Goal: Task Accomplishment & Management: Use online tool/utility

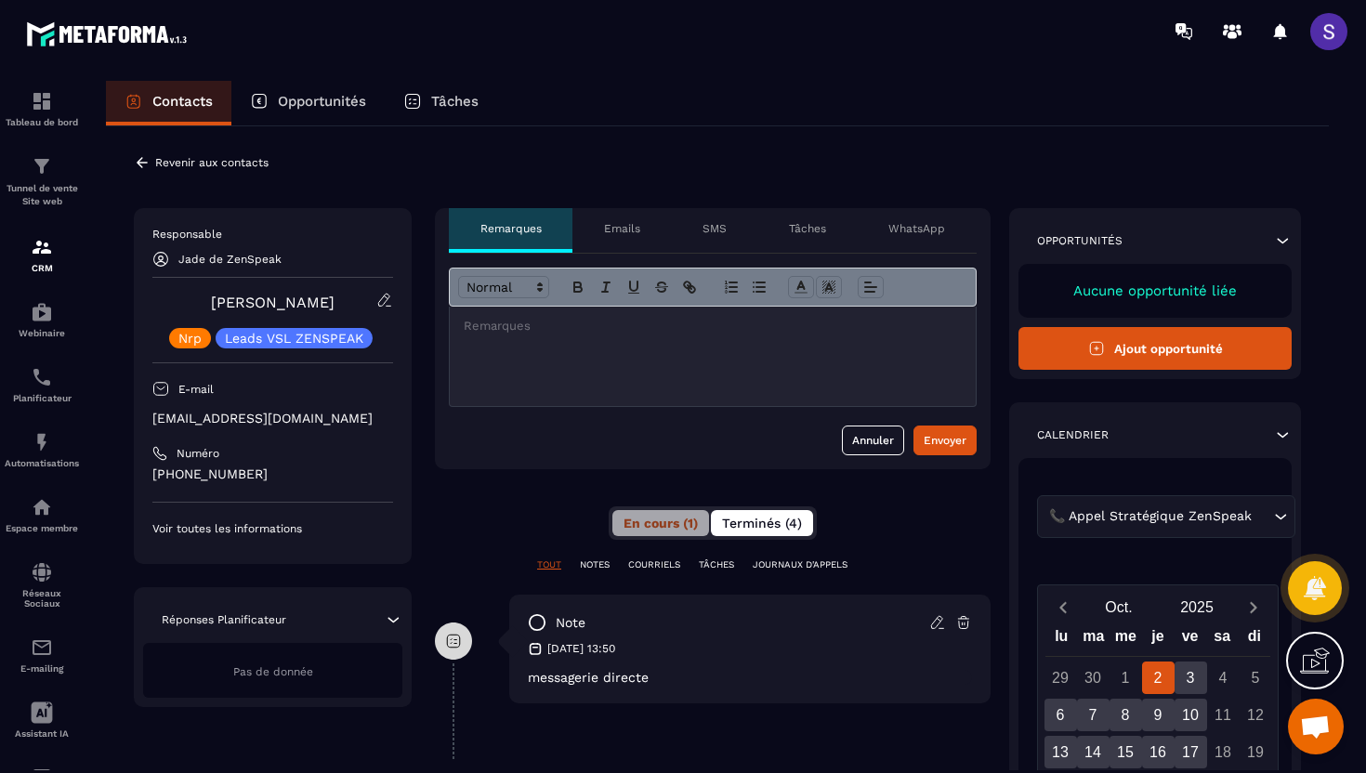
click at [745, 510] on button "Terminés (4)" at bounding box center [762, 523] width 102 height 26
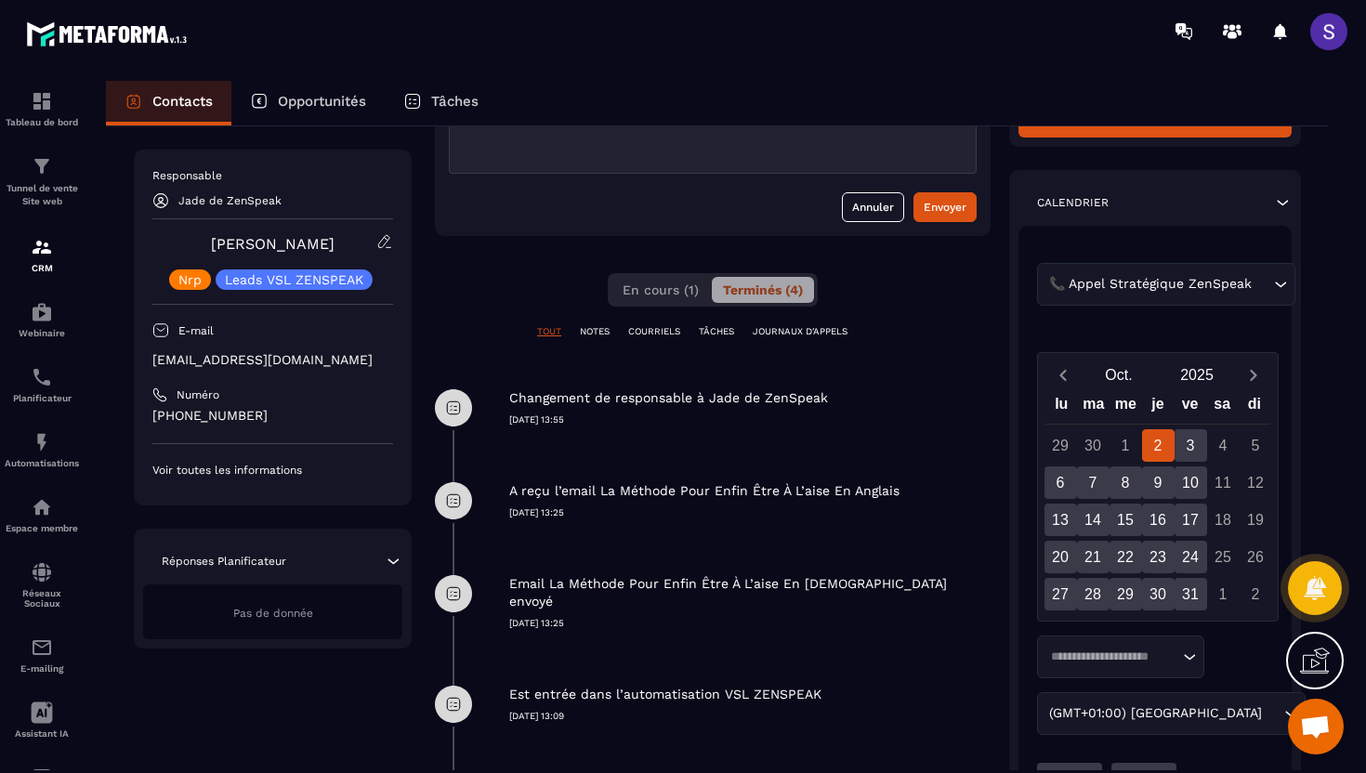
scroll to position [249, 0]
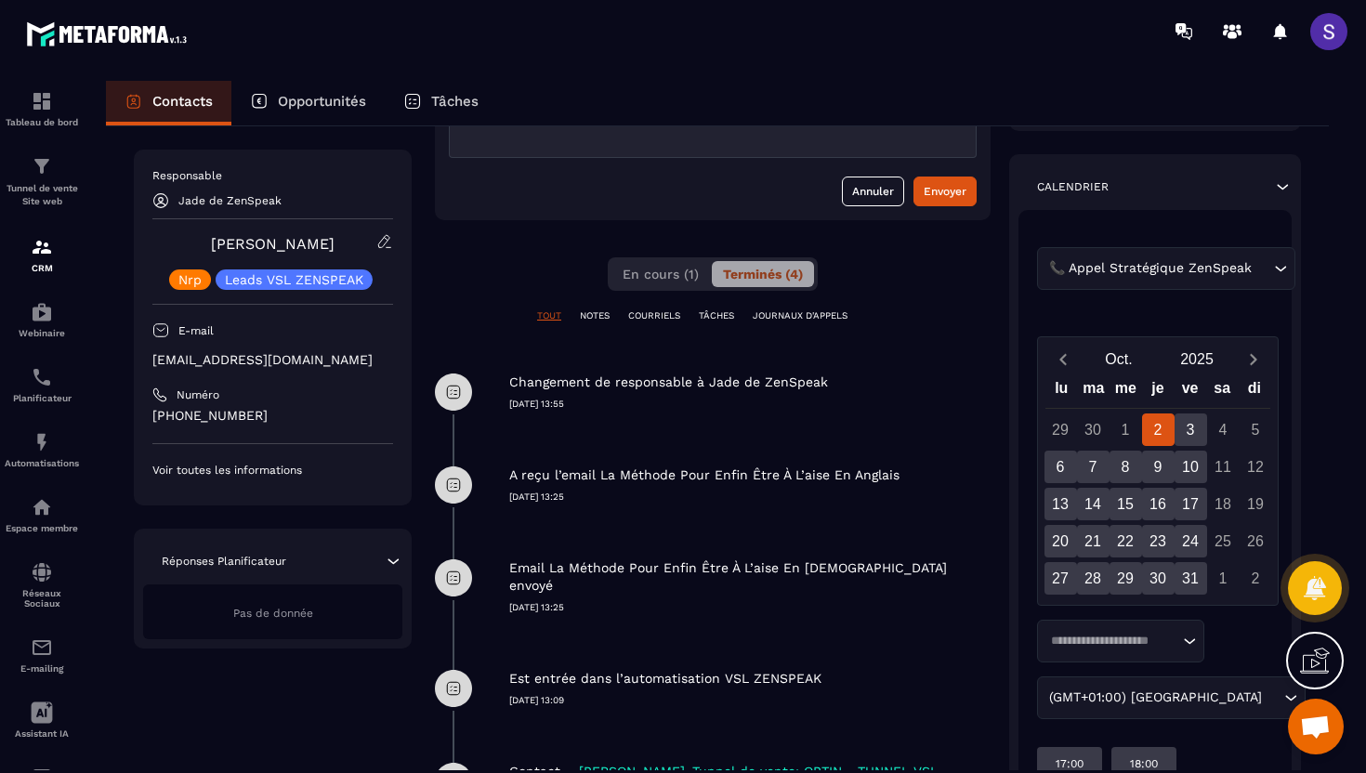
click at [642, 316] on p "COURRIELS" at bounding box center [654, 315] width 52 height 13
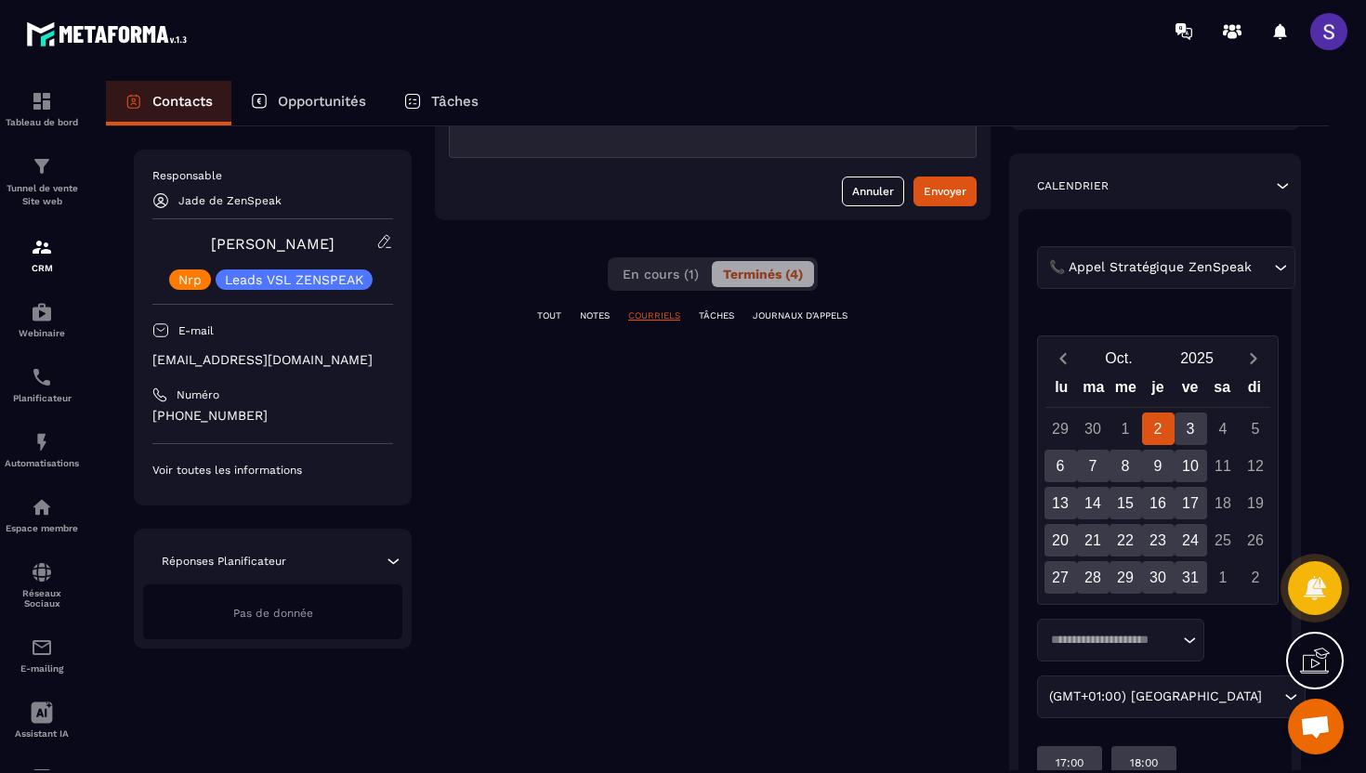
click at [590, 313] on p "NOTES" at bounding box center [595, 315] width 30 height 13
click at [551, 313] on p "TOUT" at bounding box center [549, 315] width 24 height 13
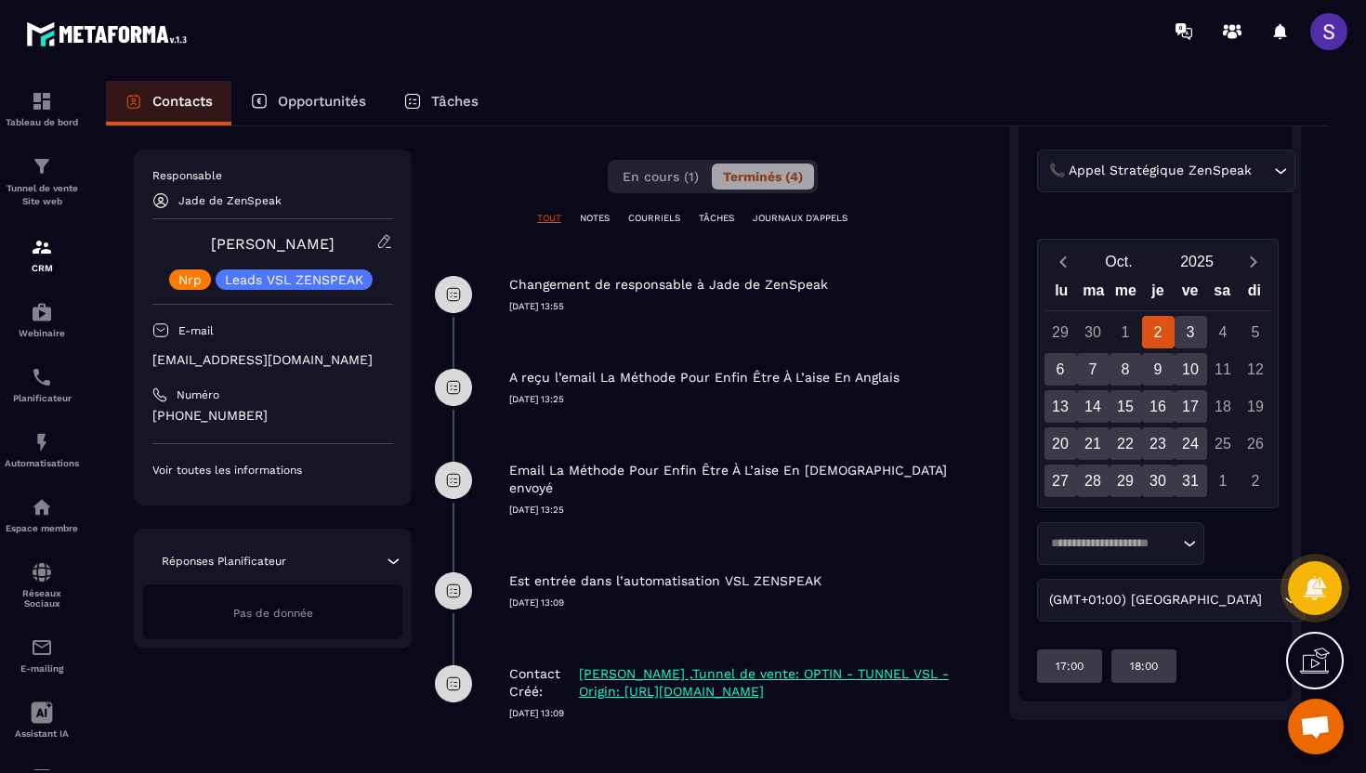
scroll to position [350, 0]
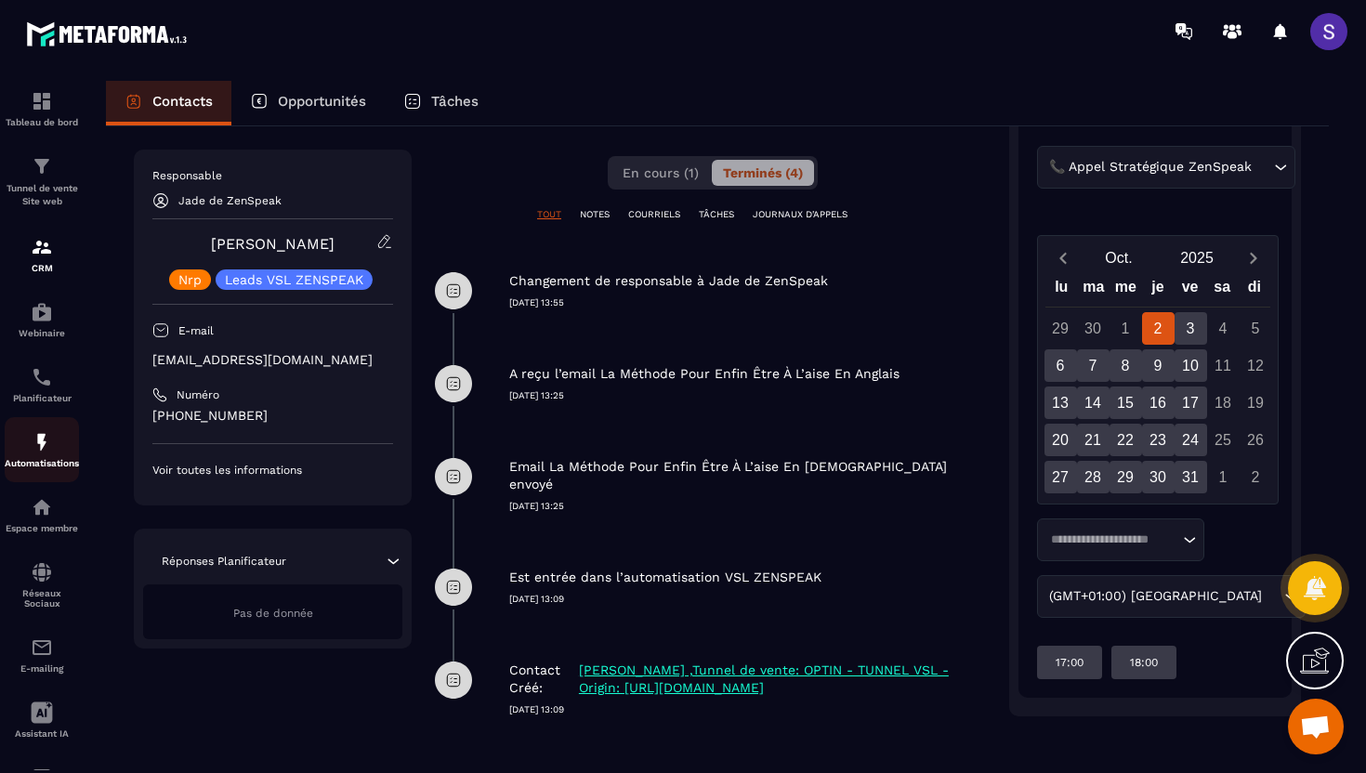
click at [46, 447] on img at bounding box center [42, 442] width 22 height 22
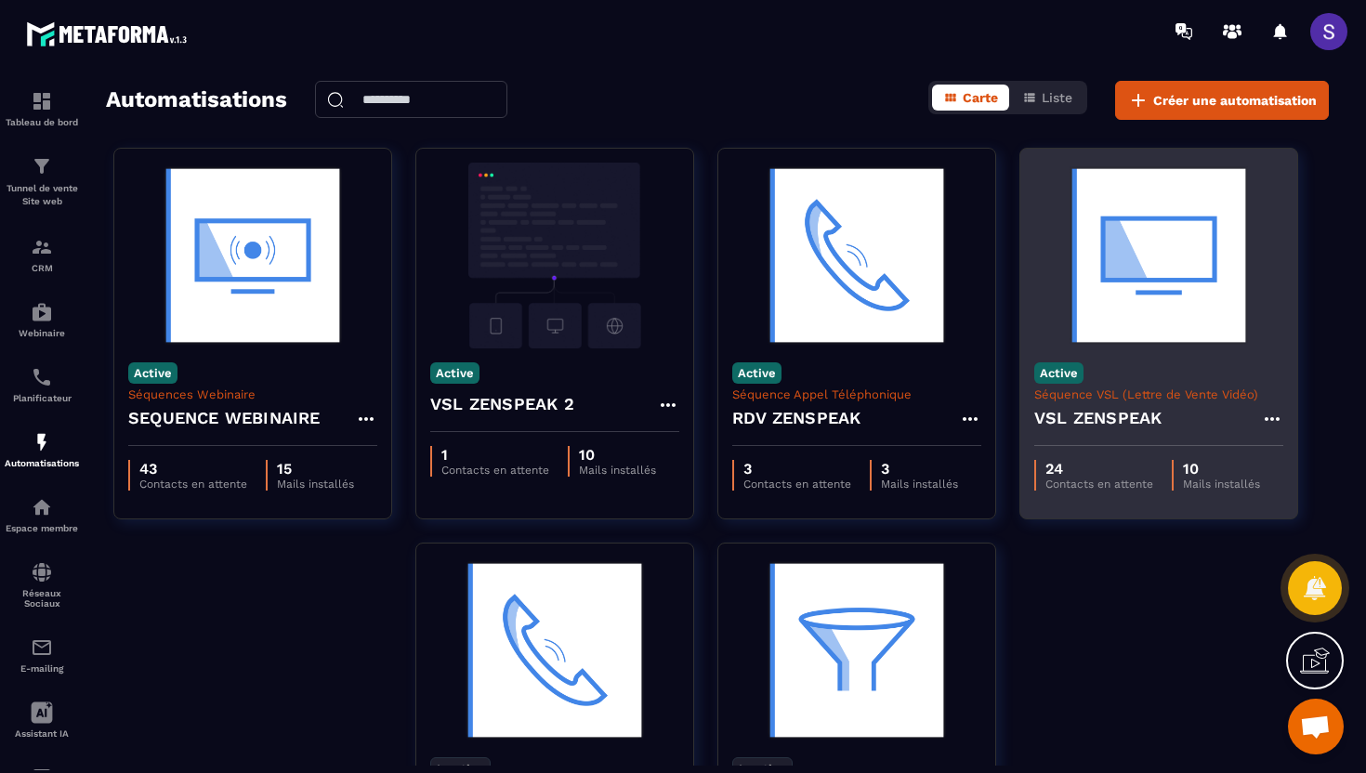
click at [1086, 422] on h4 "VSL ZENSPEAK" at bounding box center [1097, 418] width 127 height 26
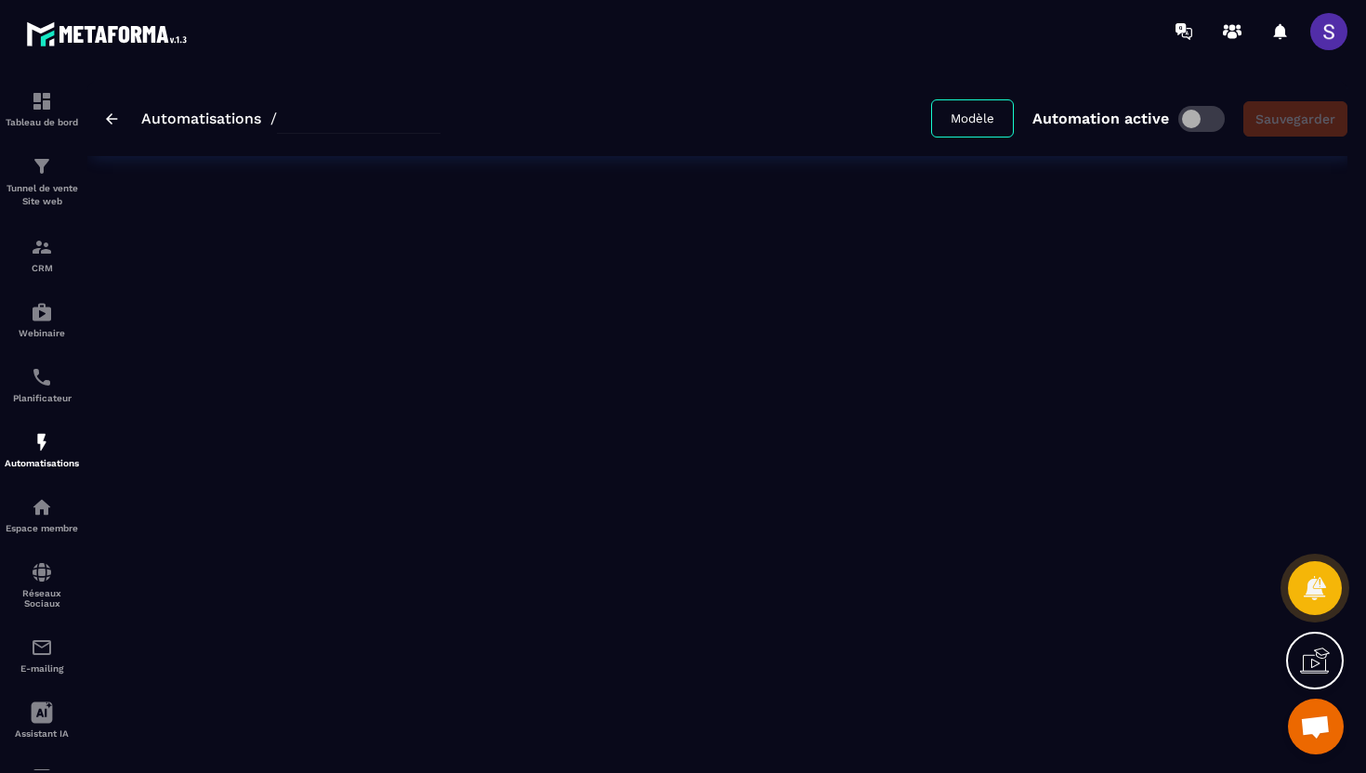
type input "**********"
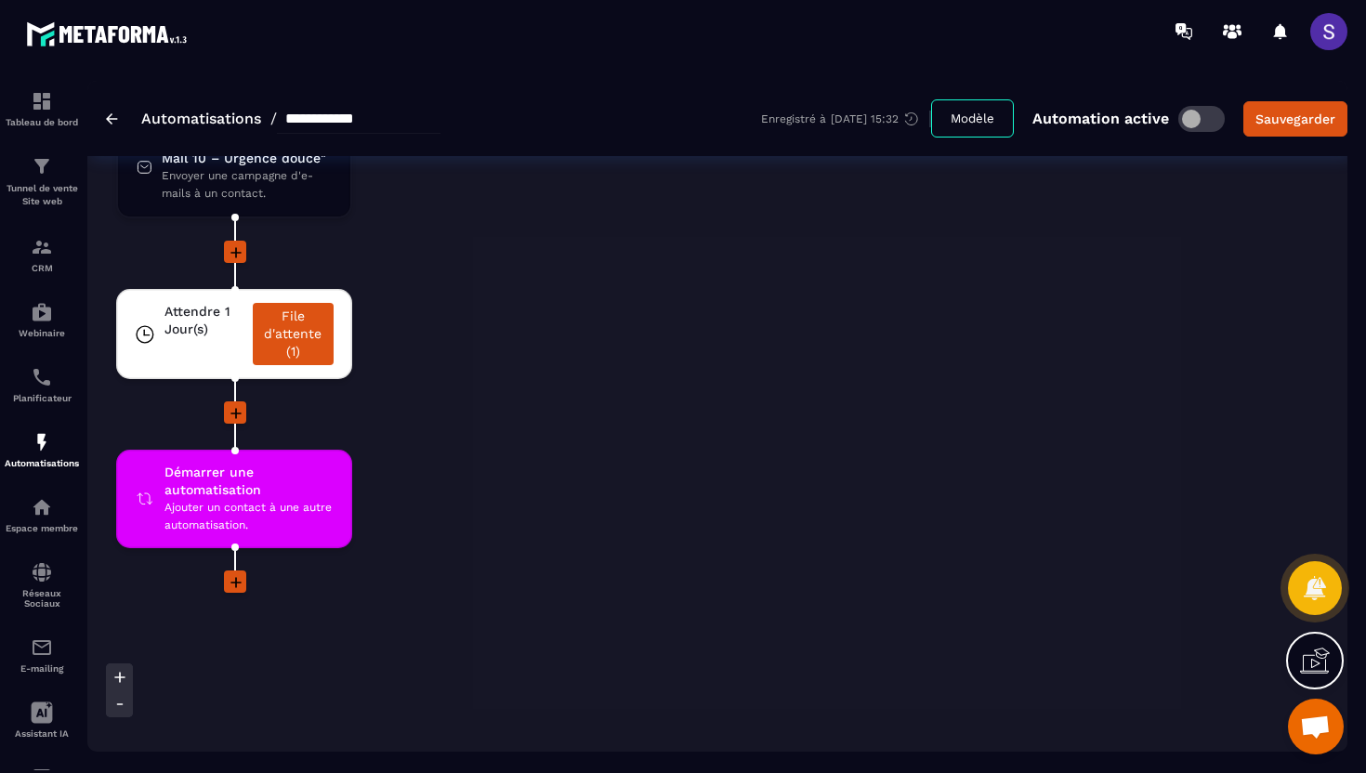
scroll to position [5088, 0]
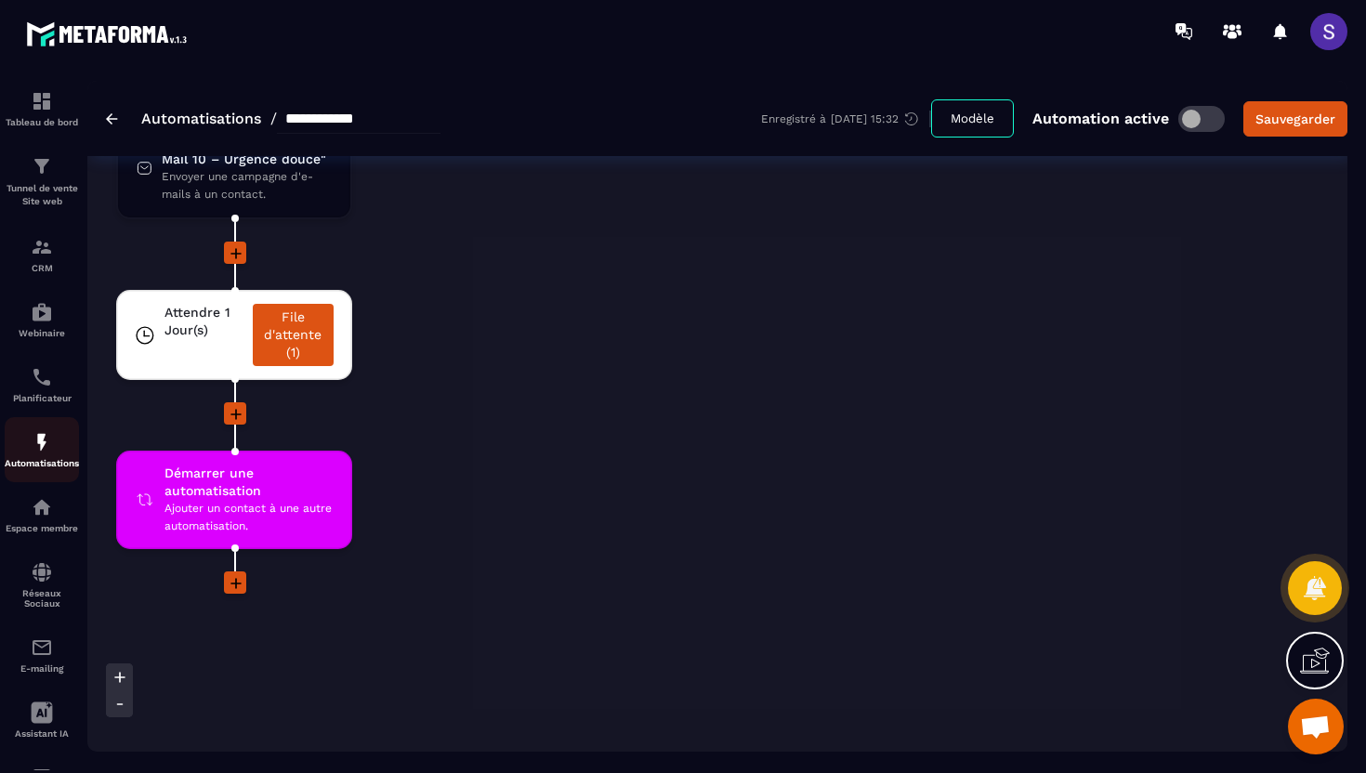
click at [29, 458] on div "Automatisations" at bounding box center [42, 449] width 74 height 37
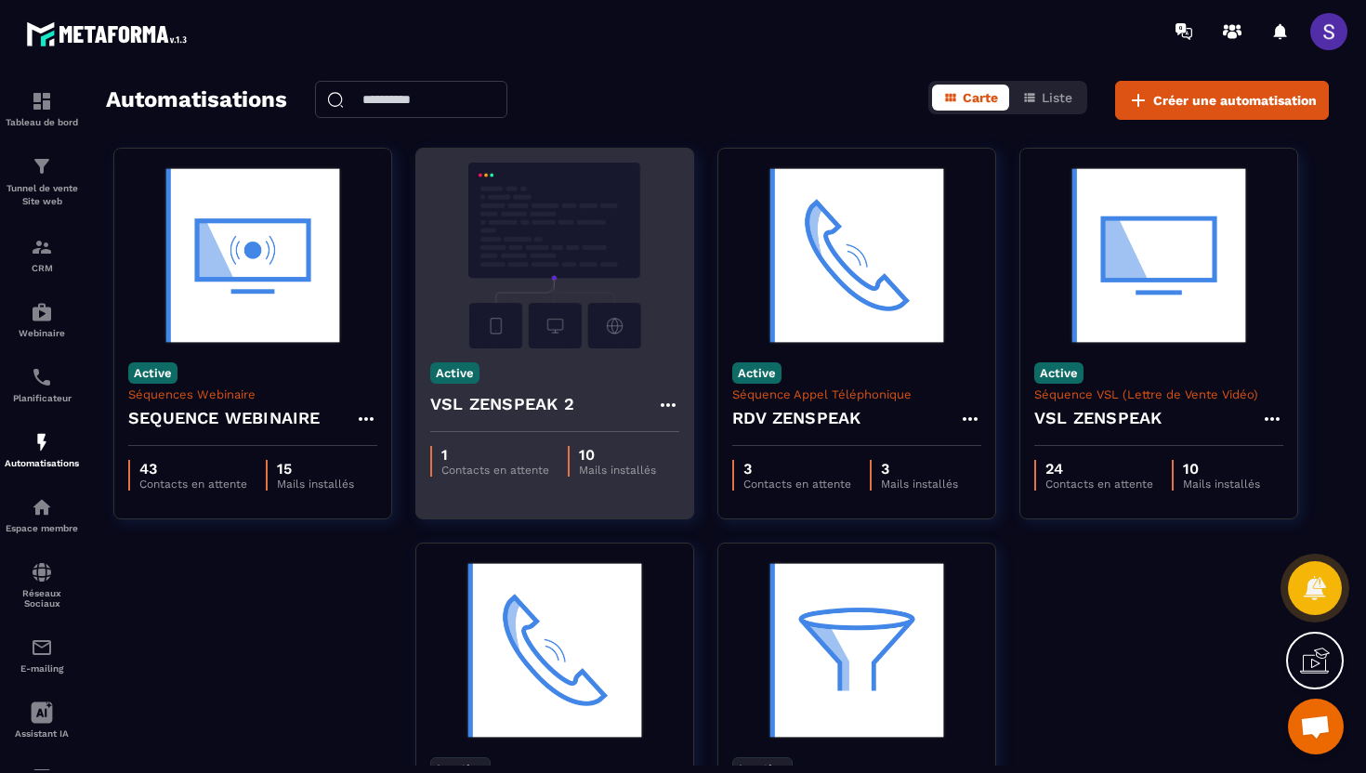
click at [510, 399] on h4 "VSL ZENSPEAK 2" at bounding box center [502, 404] width 144 height 26
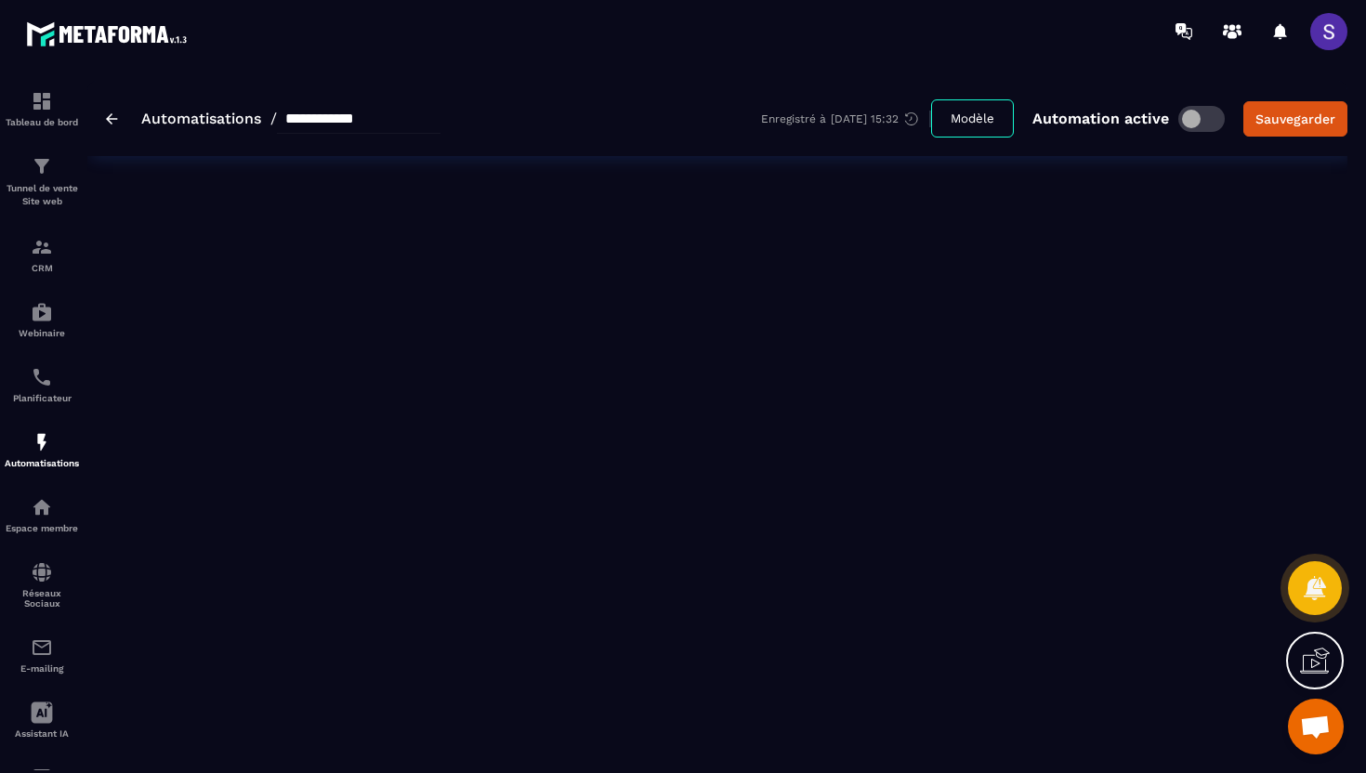
type input "**********"
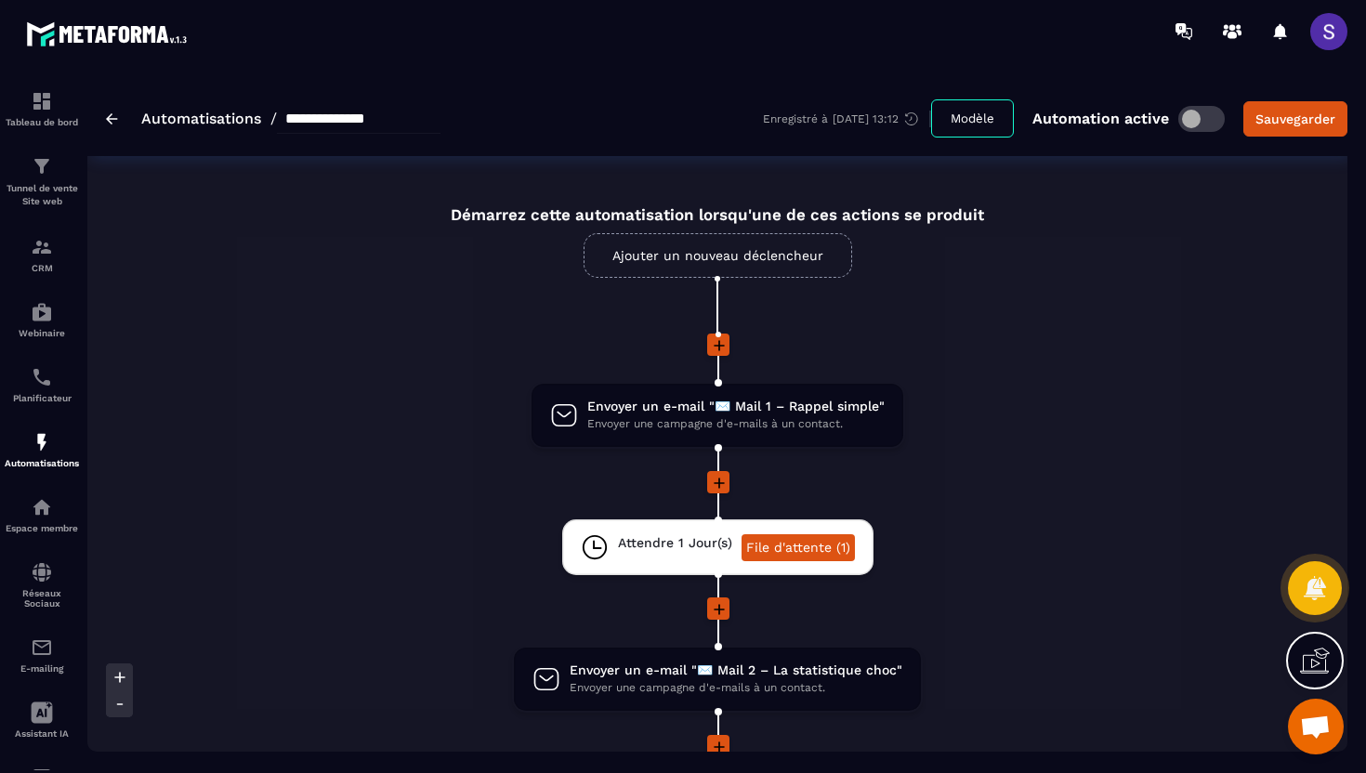
click at [110, 121] on img at bounding box center [112, 118] width 12 height 11
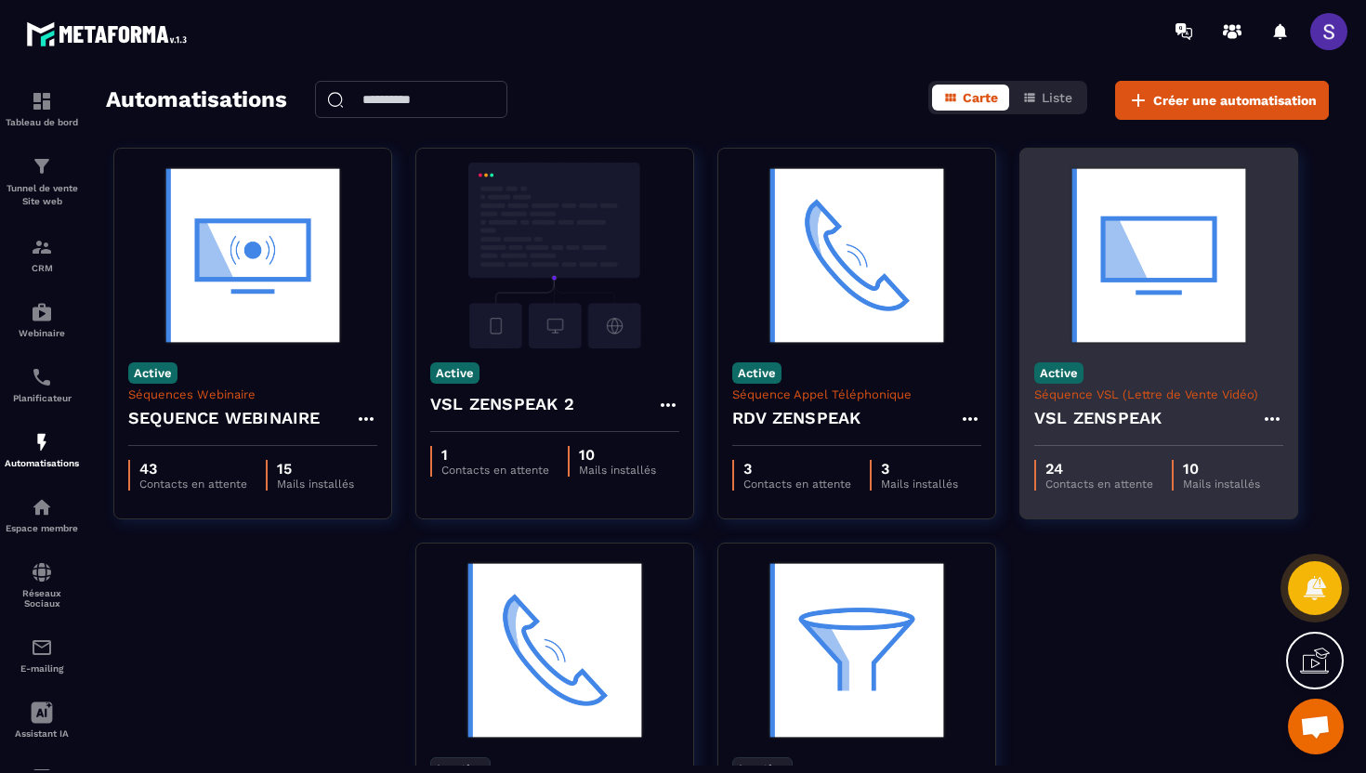
click at [1154, 402] on div "VSL ZENSPEAK" at bounding box center [1158, 423] width 249 height 45
click at [1126, 329] on img at bounding box center [1158, 256] width 249 height 186
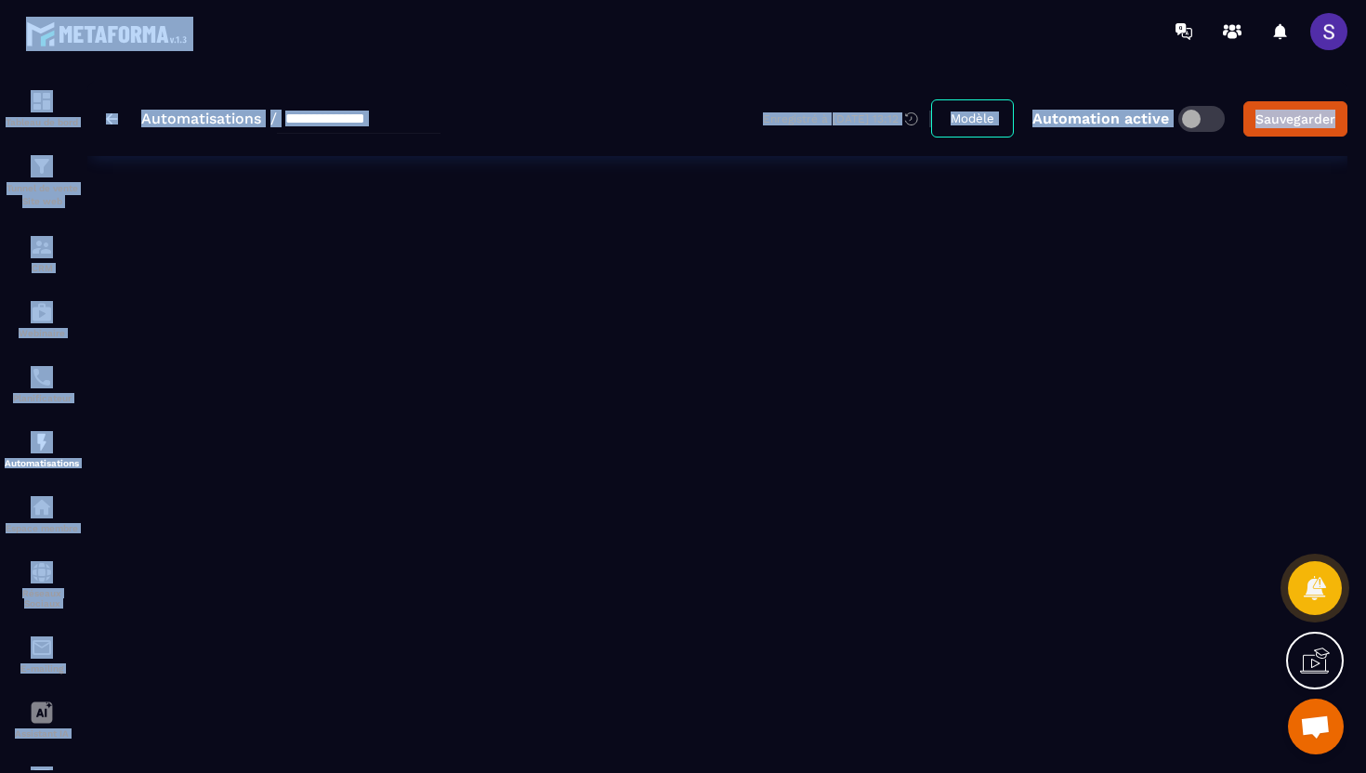
click at [1126, 329] on div "**********" at bounding box center [717, 416] width 1260 height 671
type input "**********"
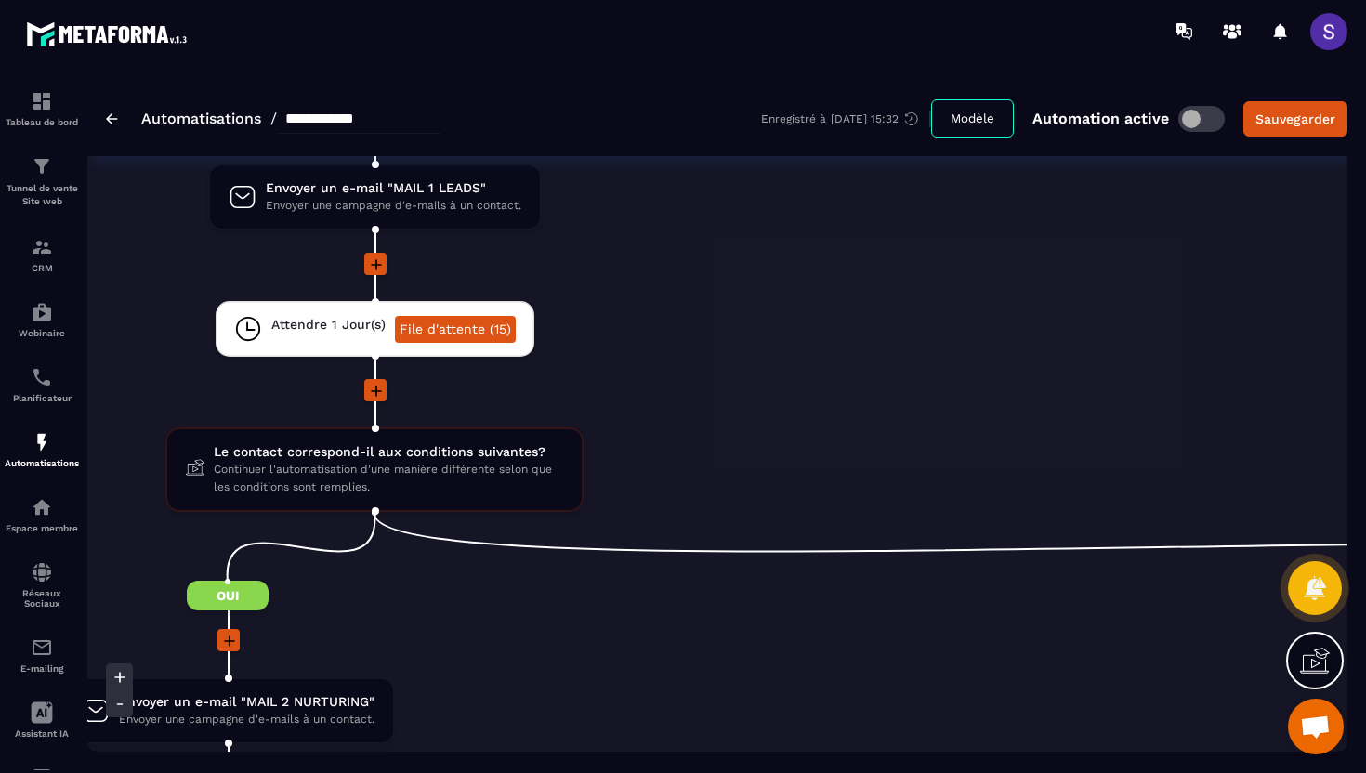
scroll to position [367, 0]
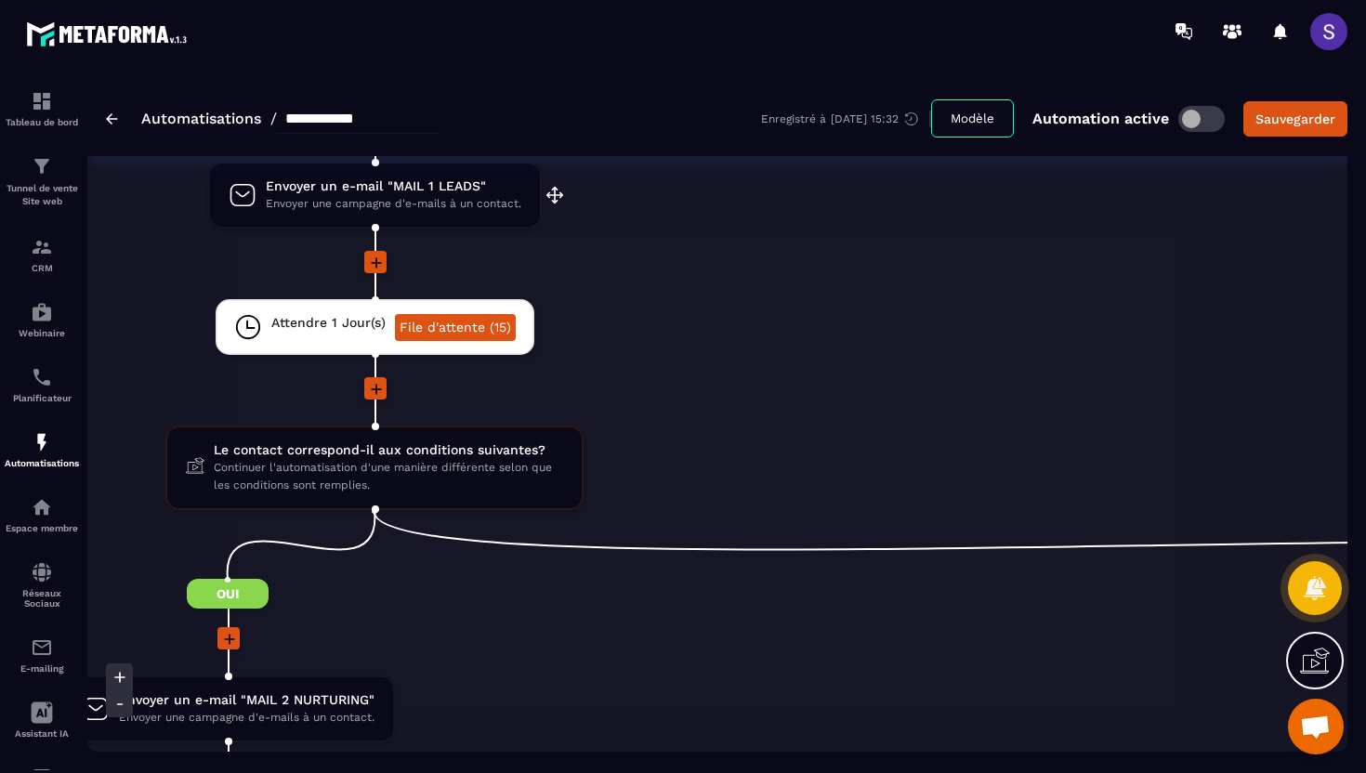
click at [441, 193] on span "Envoyer un e-mail "MAIL 1 LEADS"" at bounding box center [393, 186] width 255 height 18
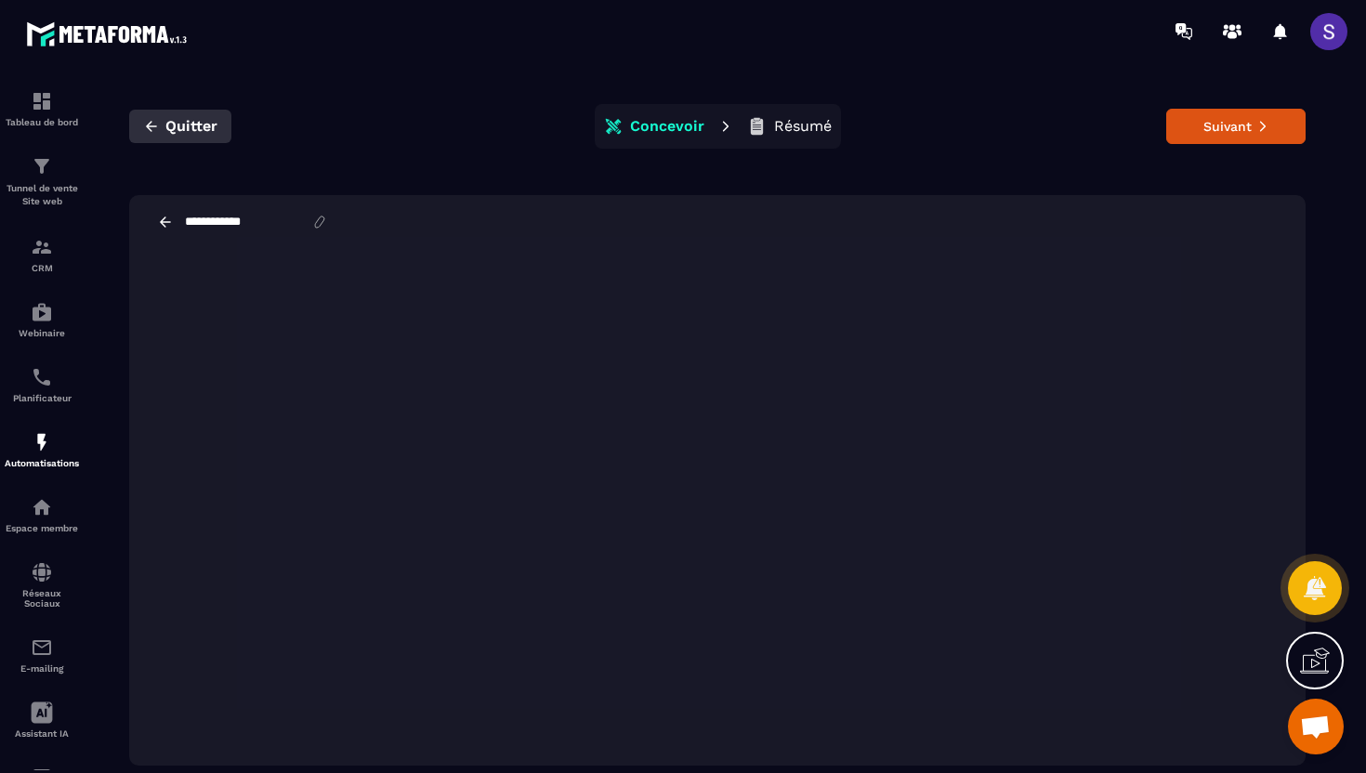
click at [149, 130] on icon "button" at bounding box center [151, 126] width 17 height 17
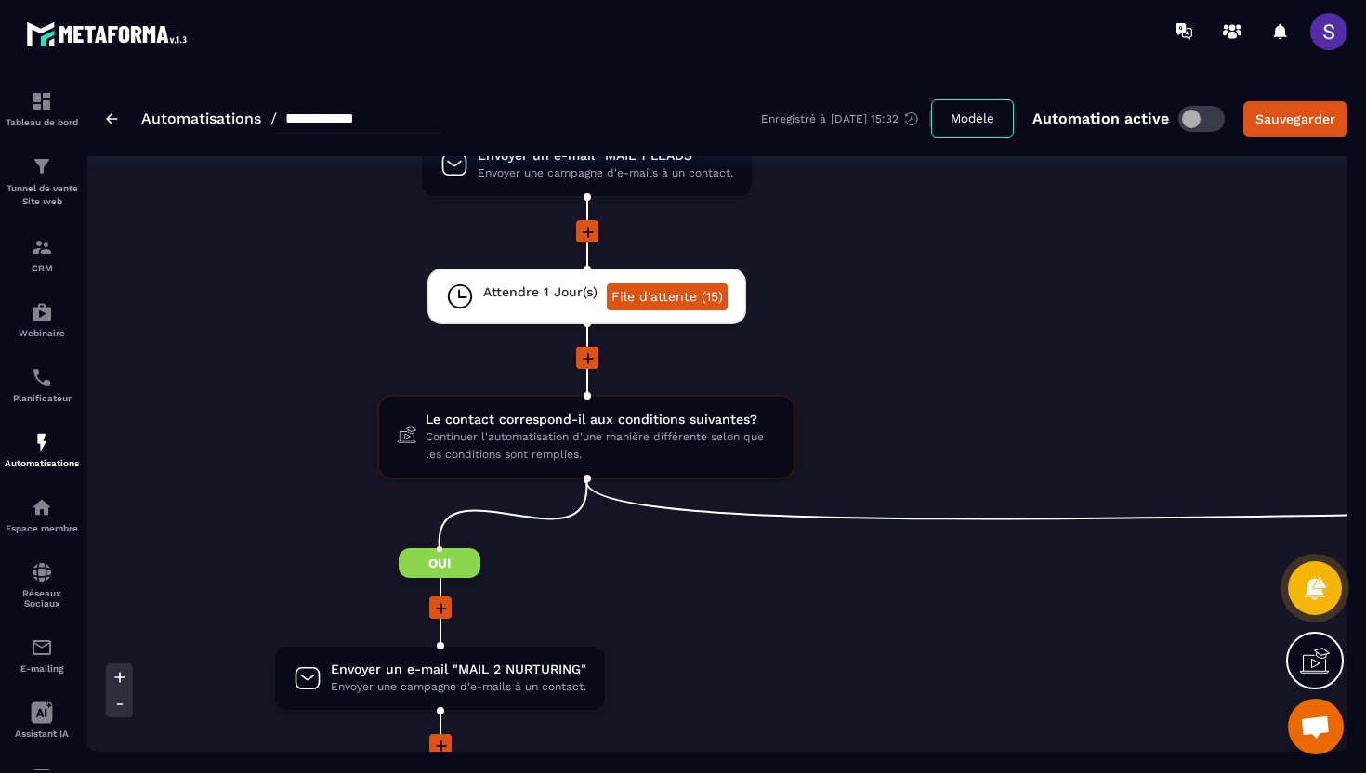
scroll to position [400, 0]
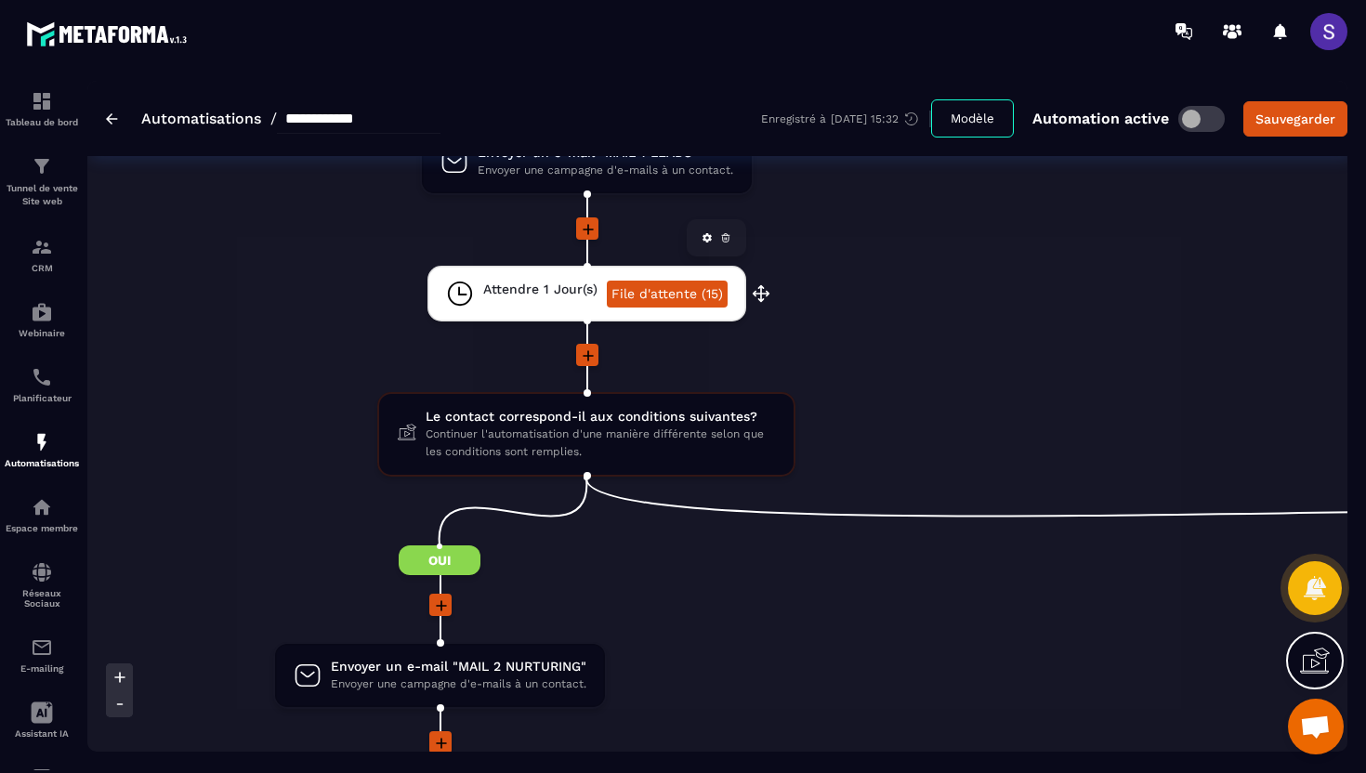
click at [640, 295] on link "File d'attente (15)" at bounding box center [667, 294] width 121 height 27
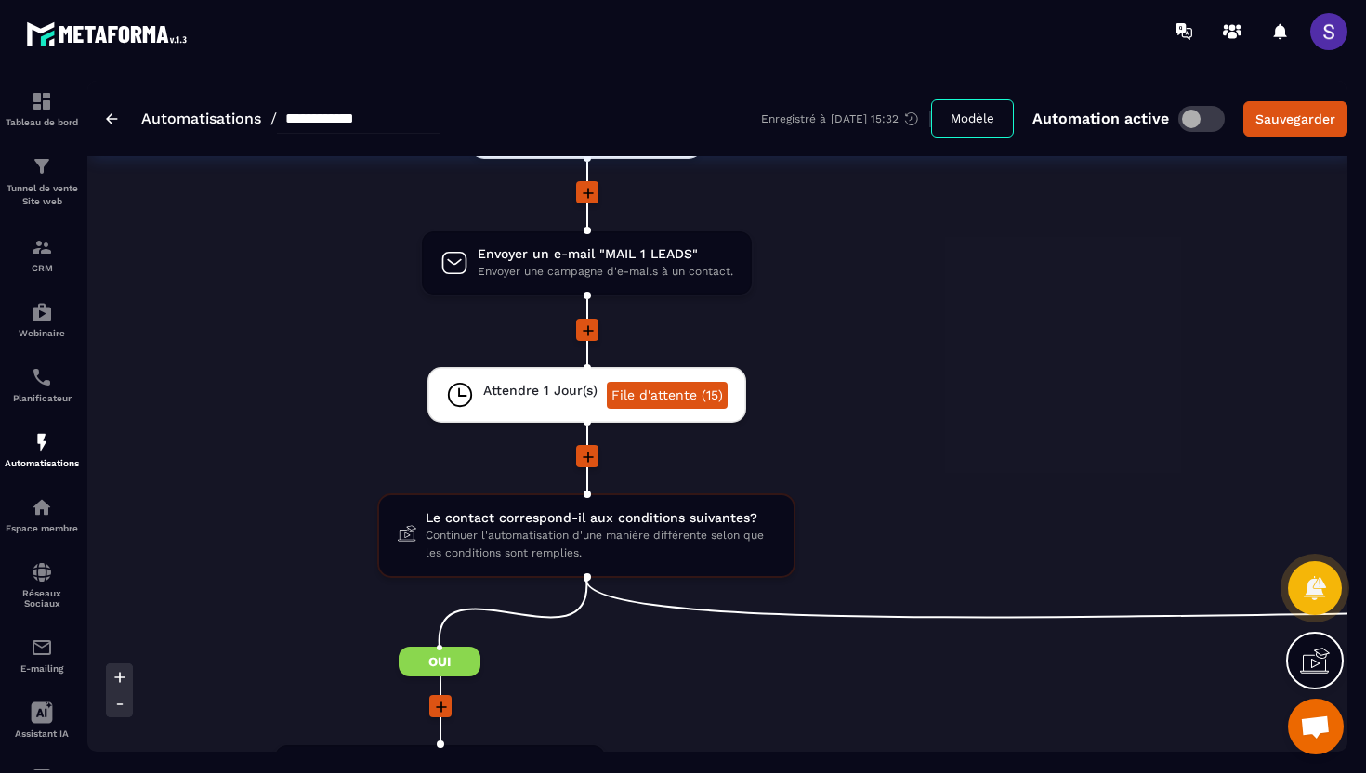
scroll to position [296, 0]
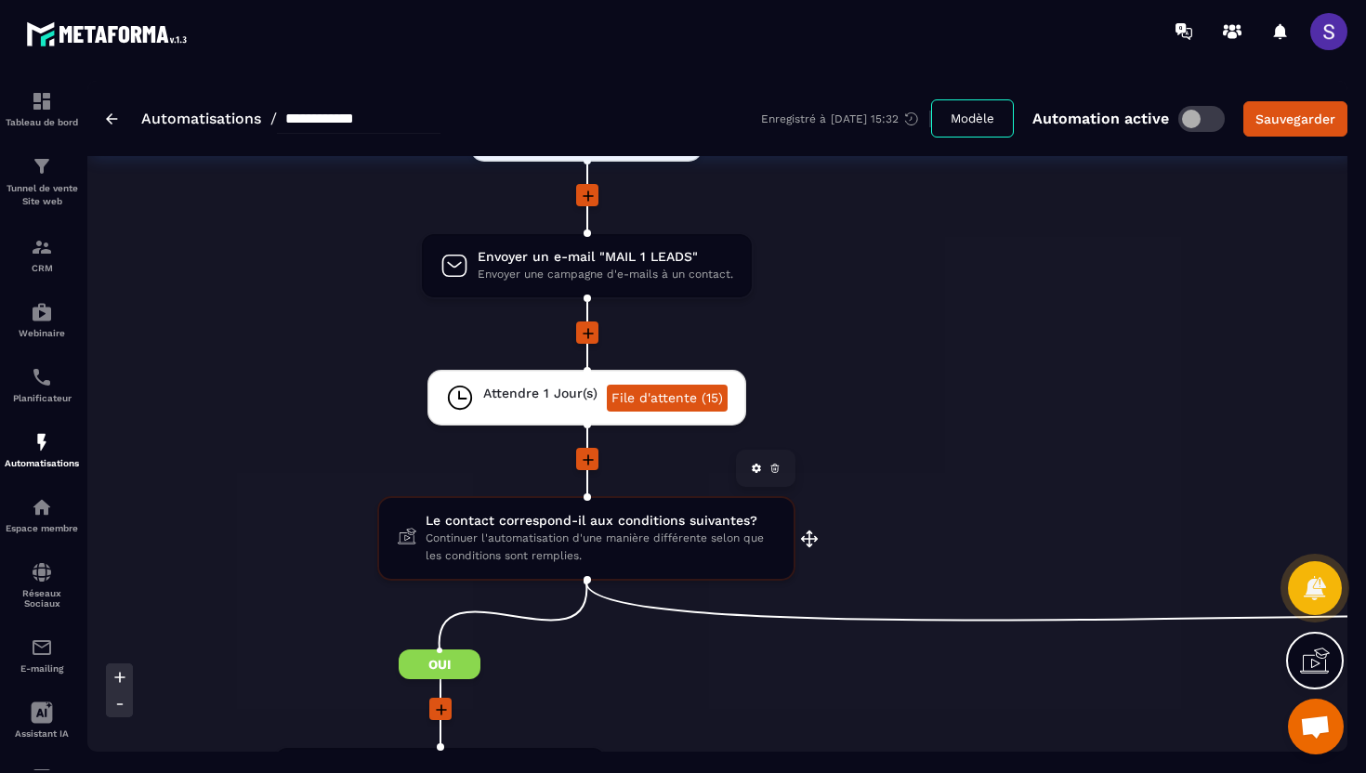
click at [605, 534] on span "Continuer l'automatisation d'une manière différente selon que les conditions so…" at bounding box center [599, 547] width 349 height 35
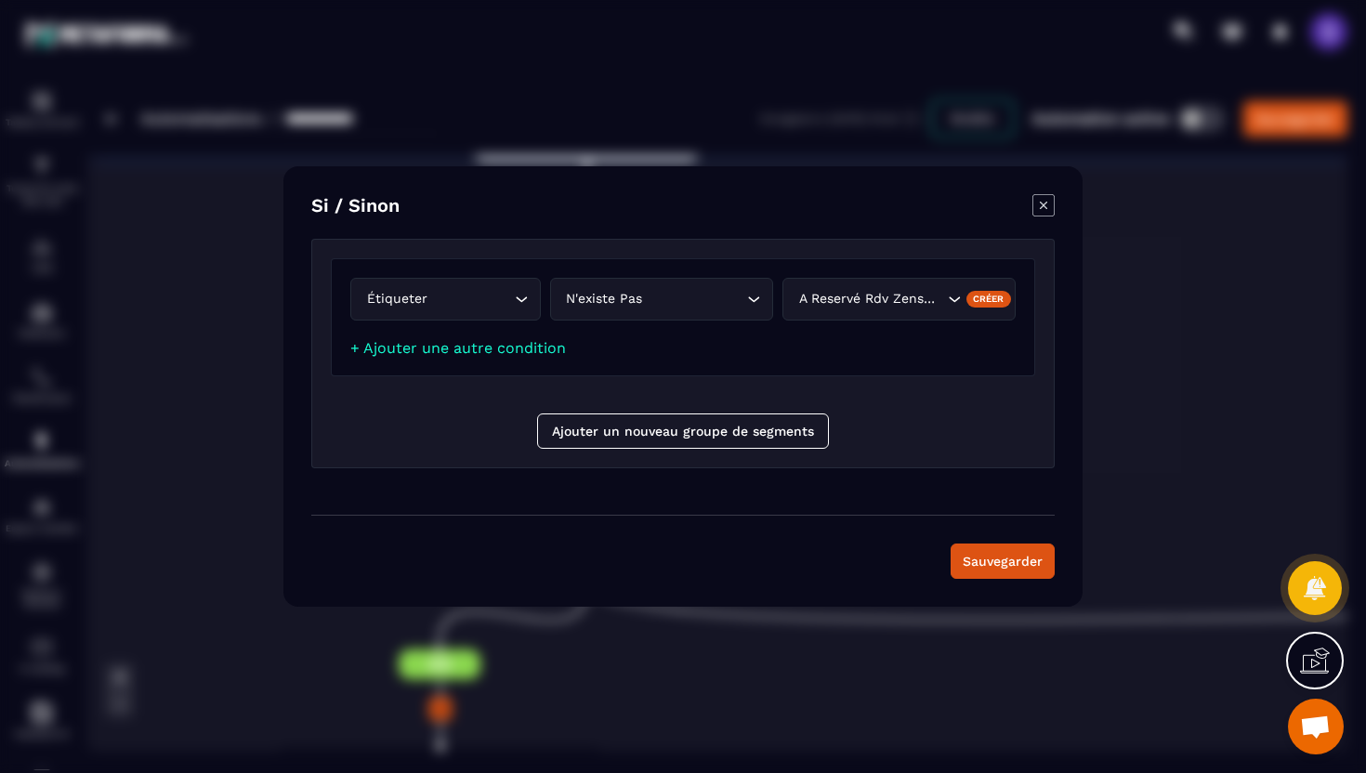
click at [1043, 208] on icon "Modal window" at bounding box center [1043, 205] width 22 height 22
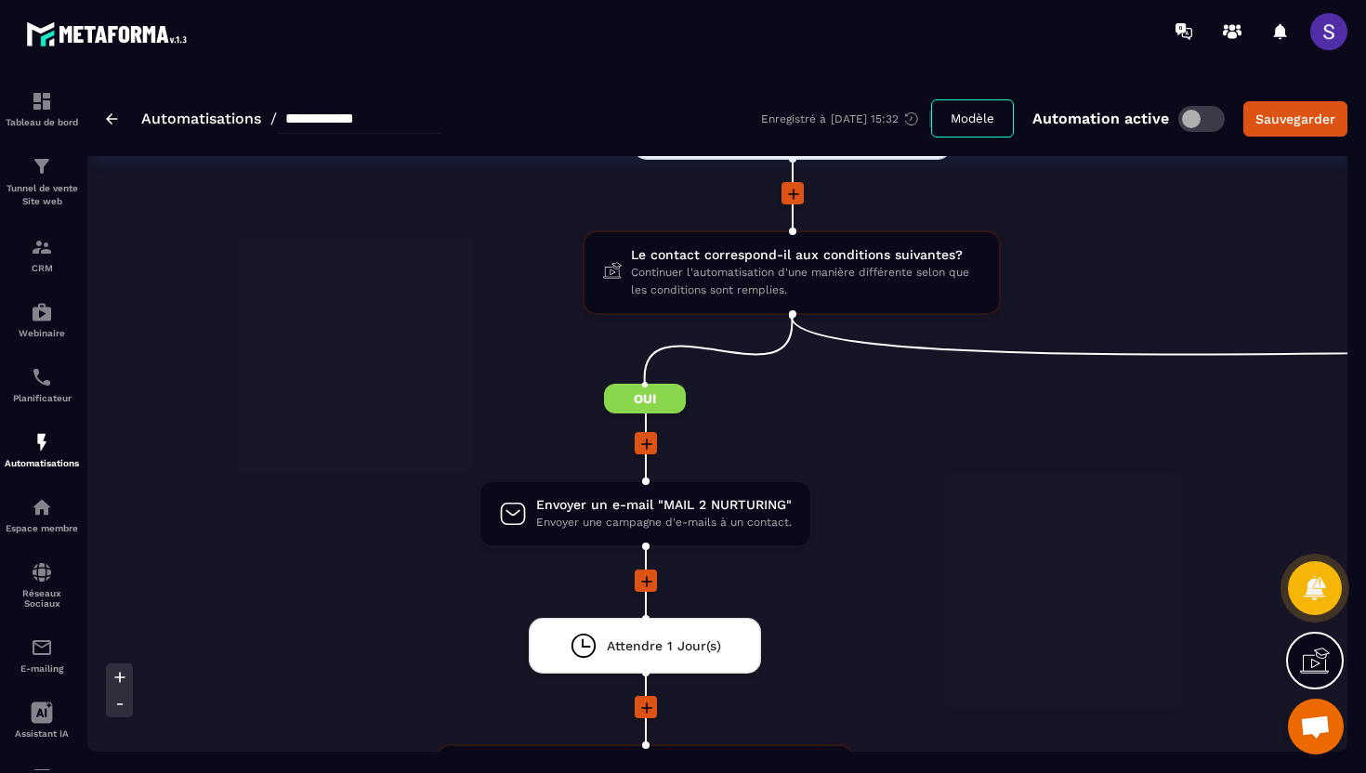
scroll to position [0, 987]
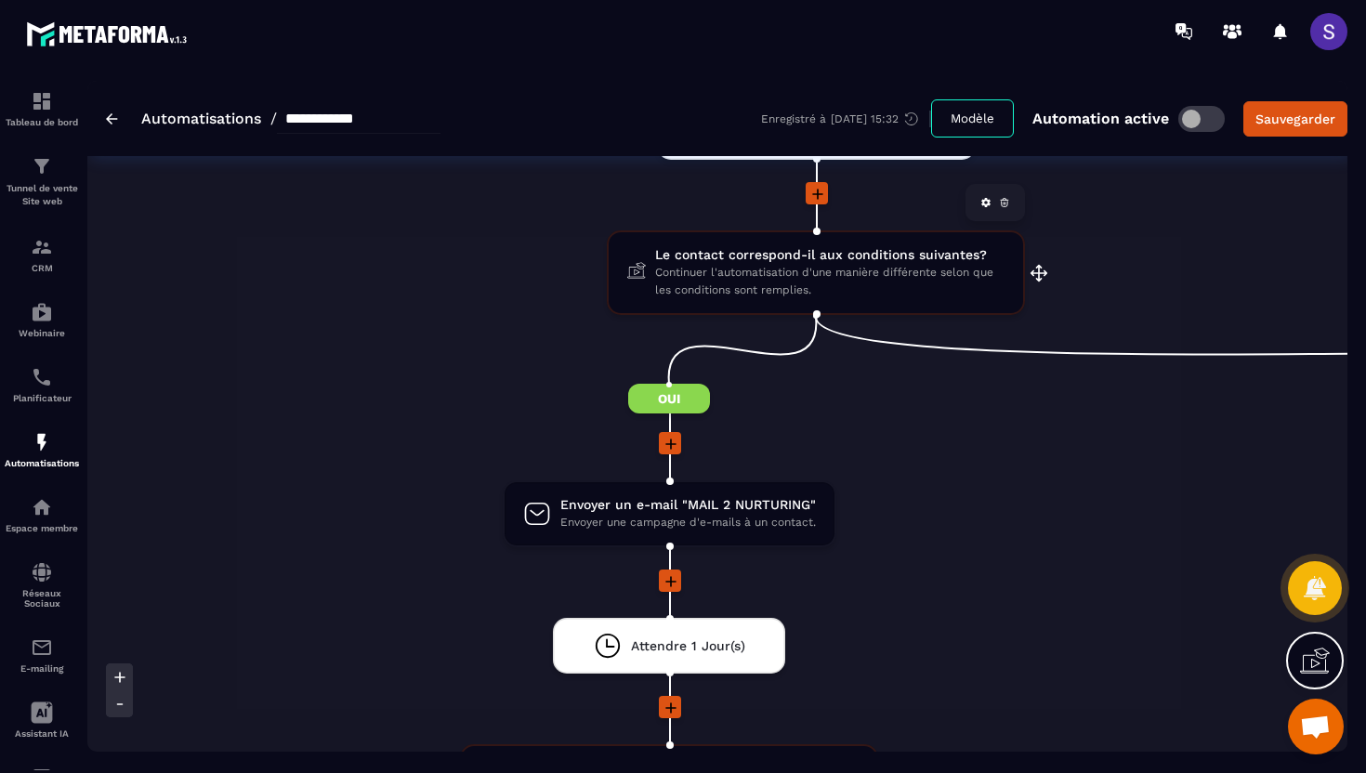
click at [817, 281] on span "Continuer l'automatisation d'une manière différente selon que les conditions so…" at bounding box center [829, 281] width 349 height 35
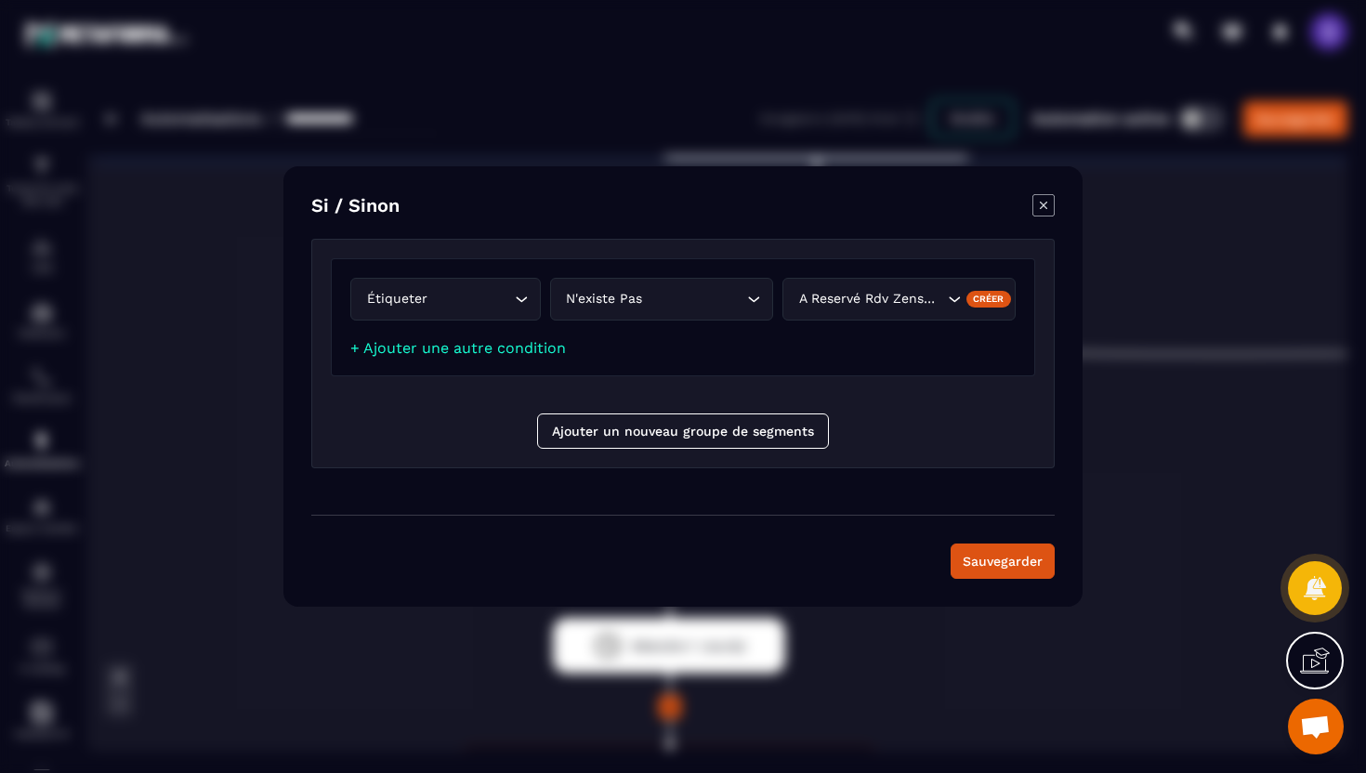
click at [1045, 208] on icon "Modal window" at bounding box center [1043, 205] width 7 height 7
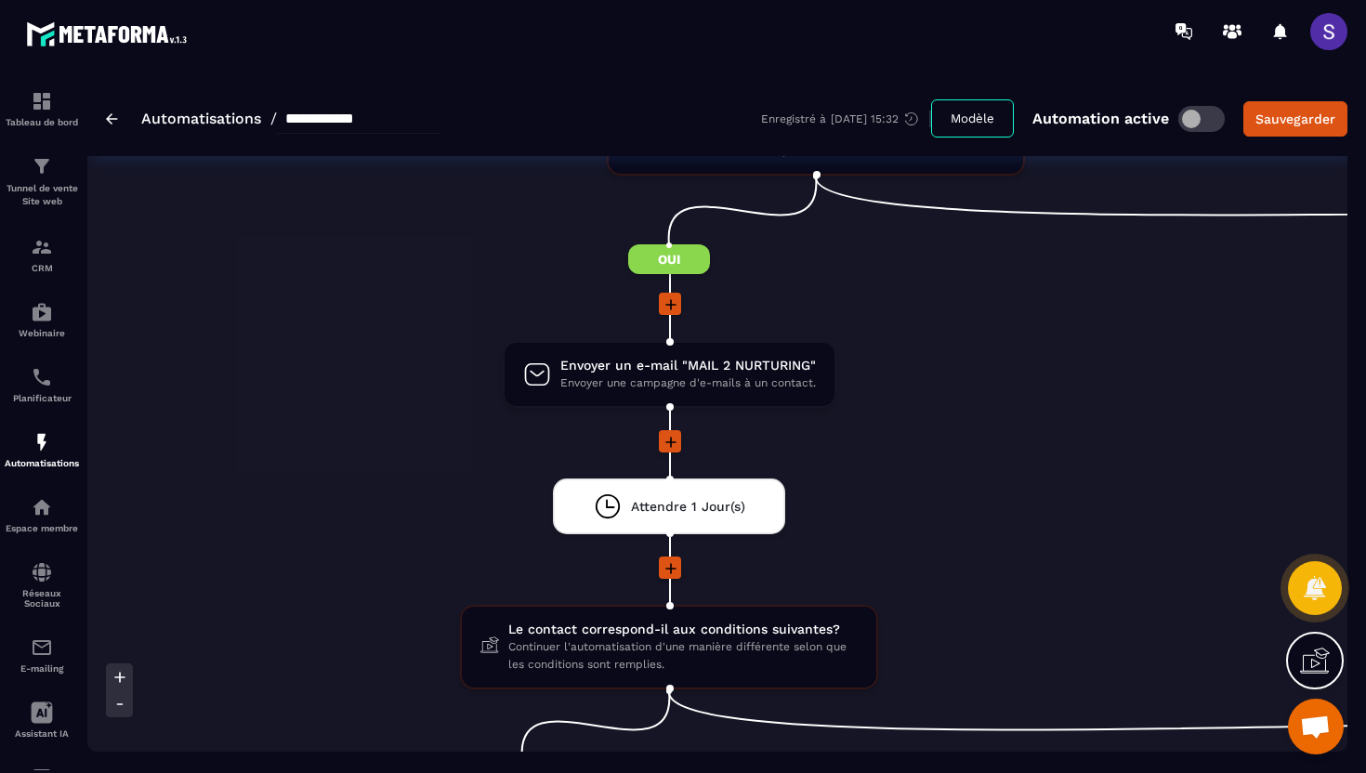
scroll to position [719, 0]
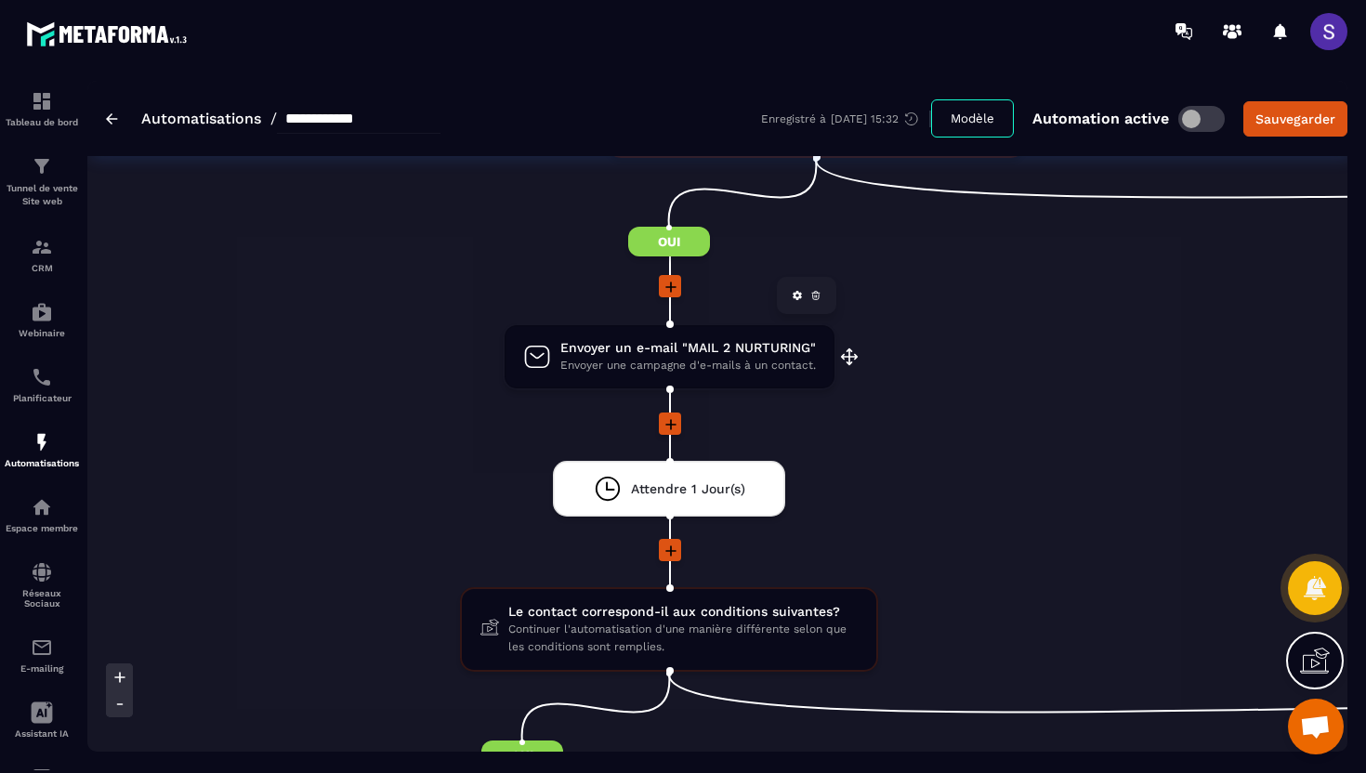
click at [700, 359] on span "Envoyer une campagne d'e-mails à un contact." at bounding box center [687, 366] width 255 height 18
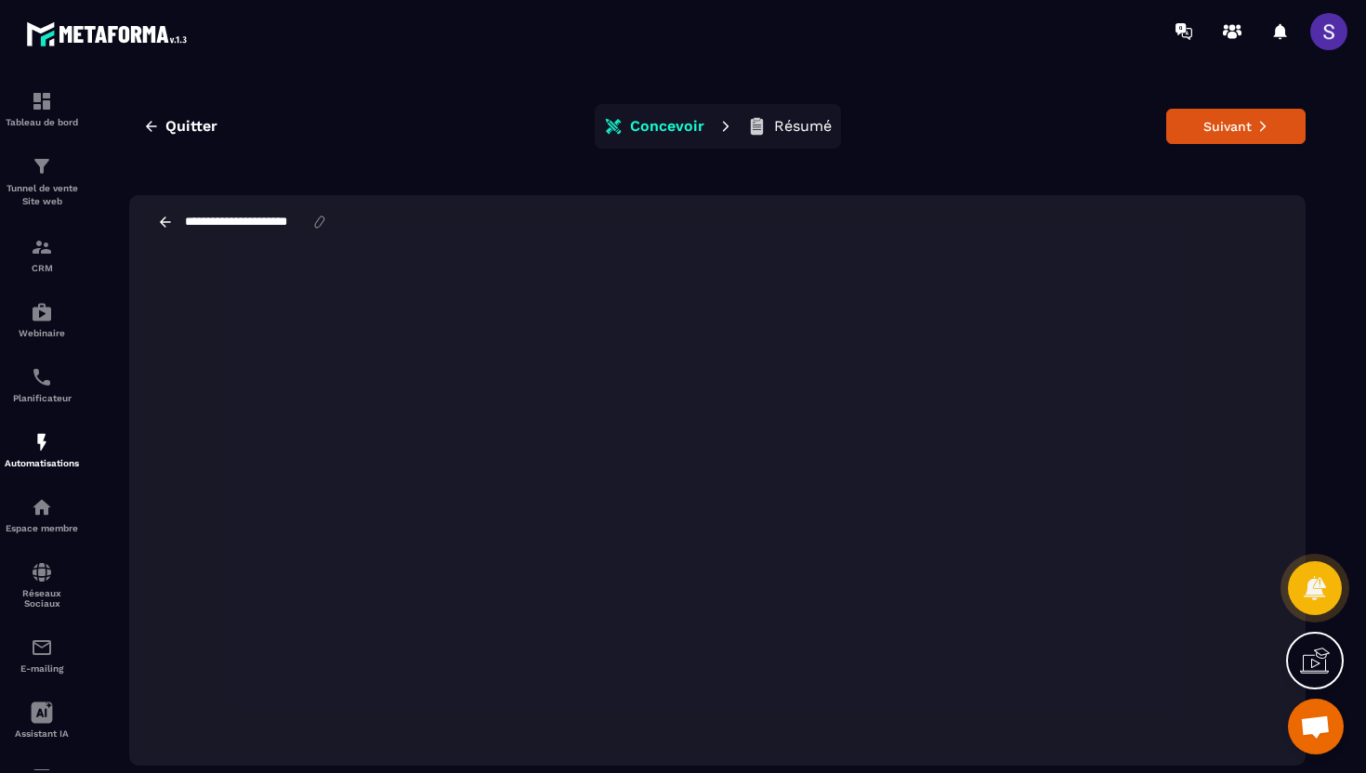
scroll to position [42, 0]
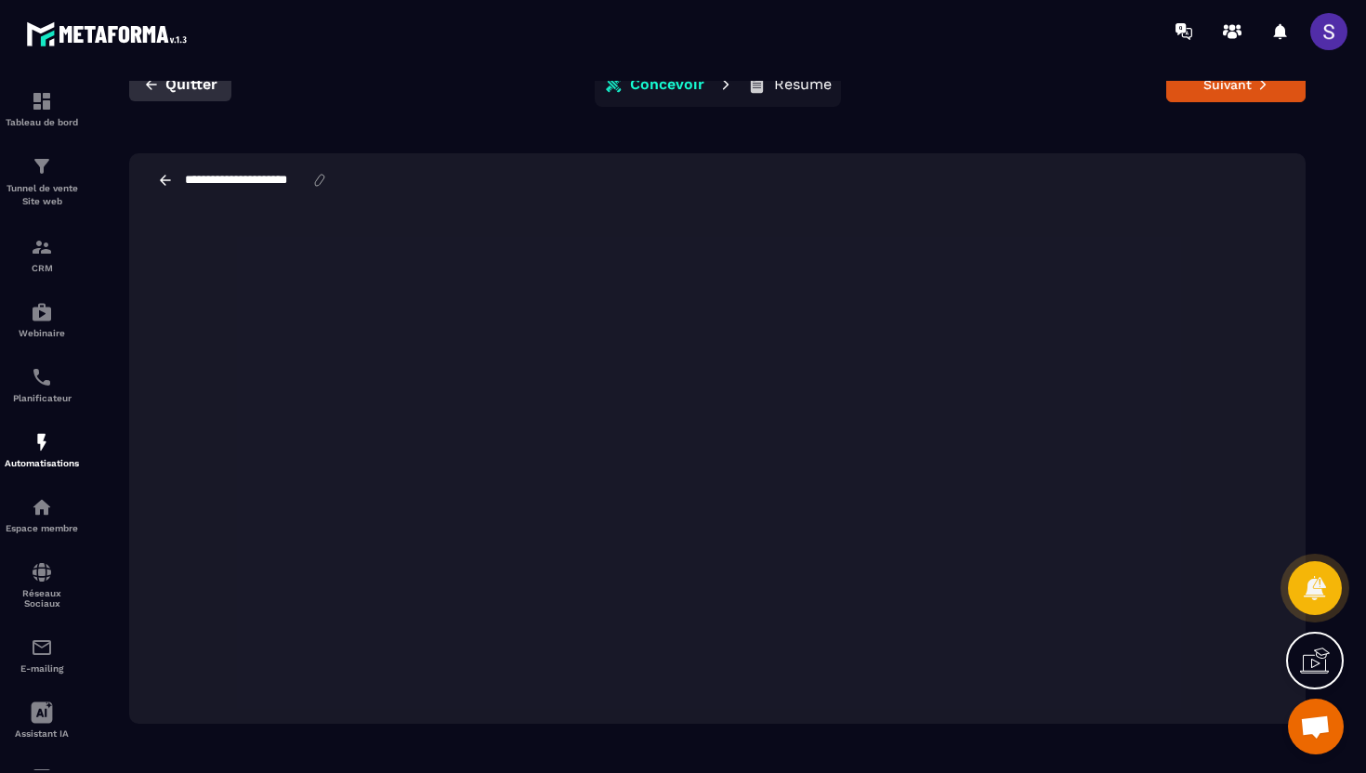
click at [150, 85] on icon "button" at bounding box center [151, 84] width 17 height 17
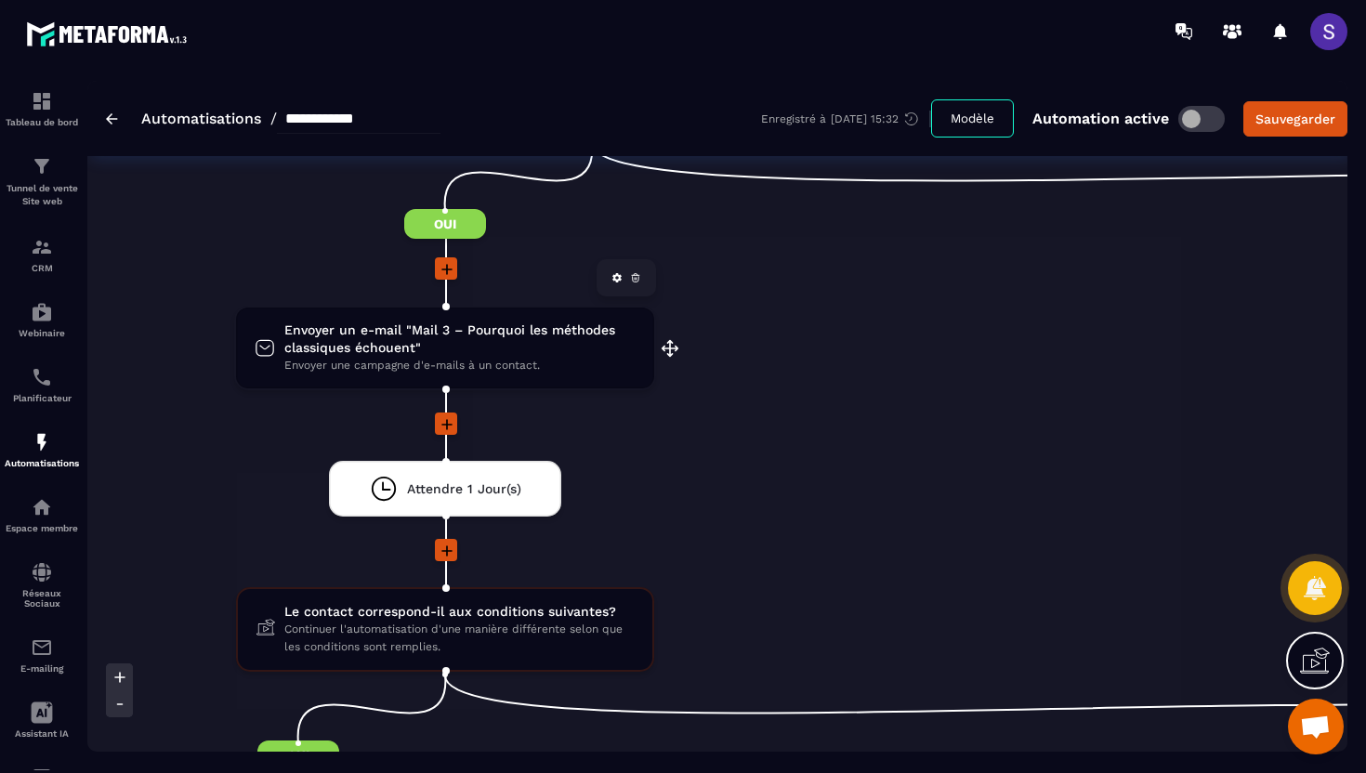
scroll to position [1230, 0]
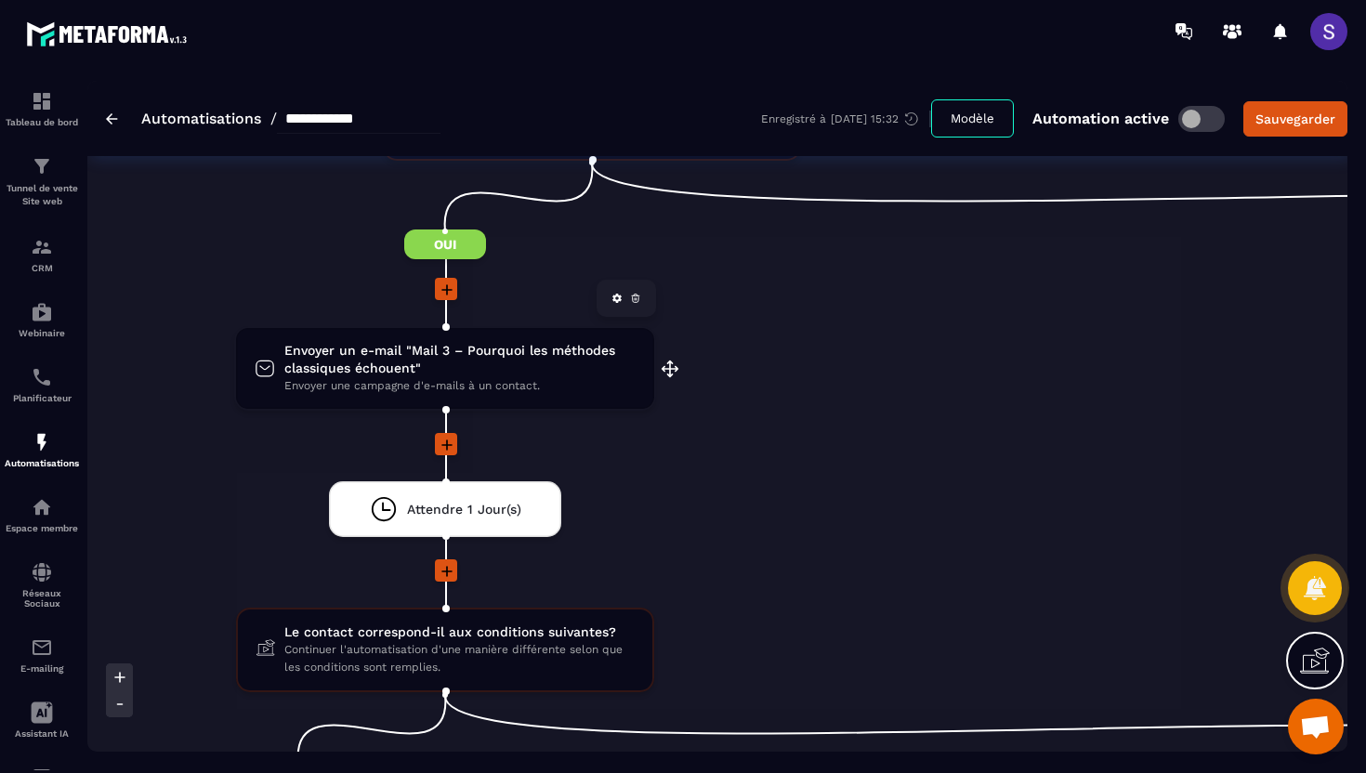
click at [430, 370] on span "Envoyer un e-mail "Mail 3 – Pourquoi les méthodes classiques échouent"" at bounding box center [459, 359] width 351 height 35
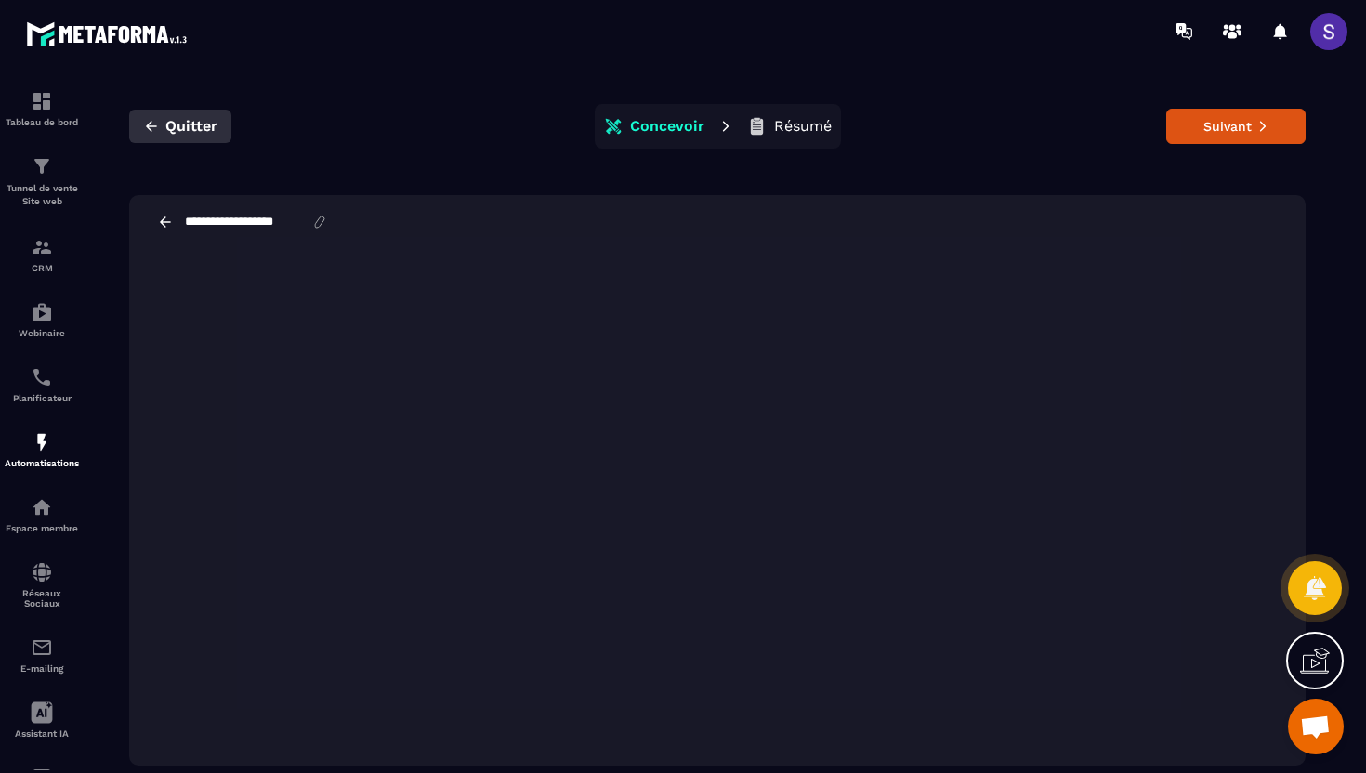
click at [149, 125] on icon "button" at bounding box center [151, 126] width 11 height 10
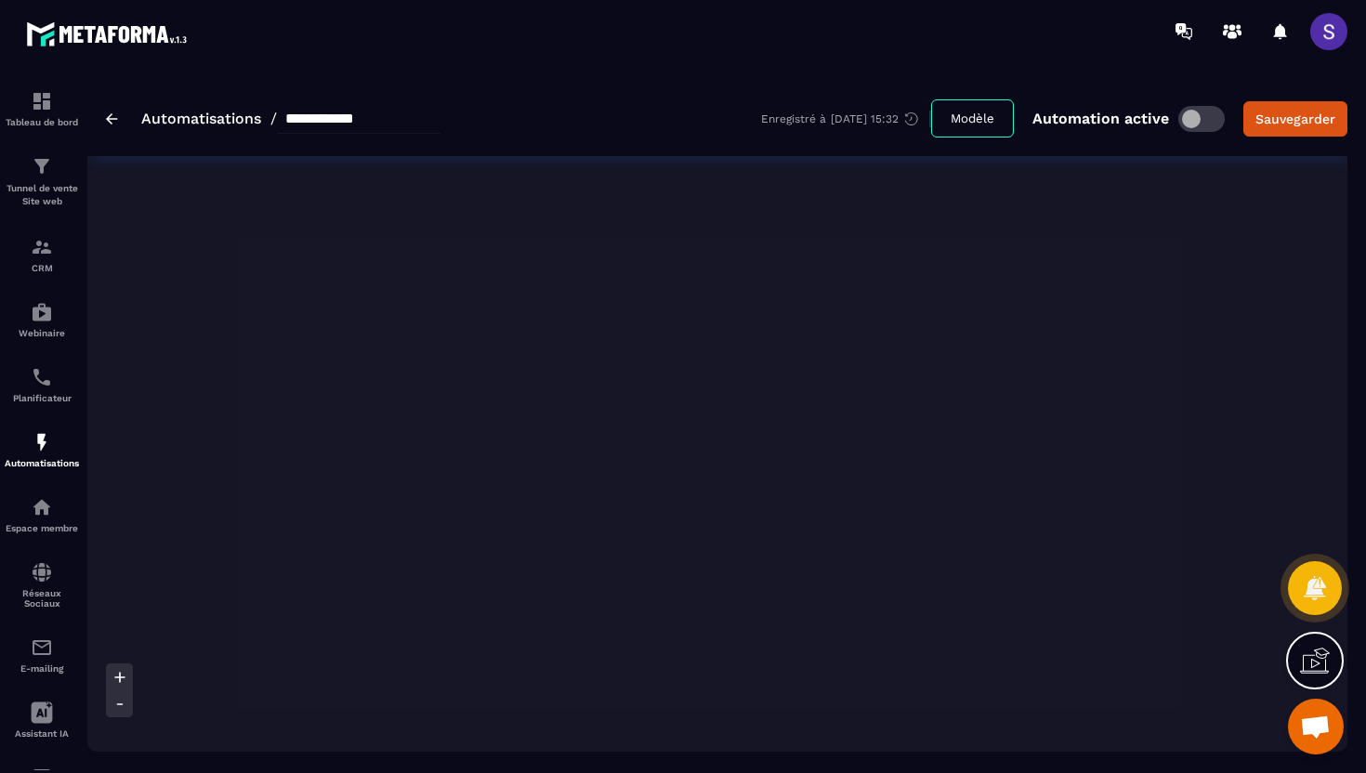
scroll to position [803, 0]
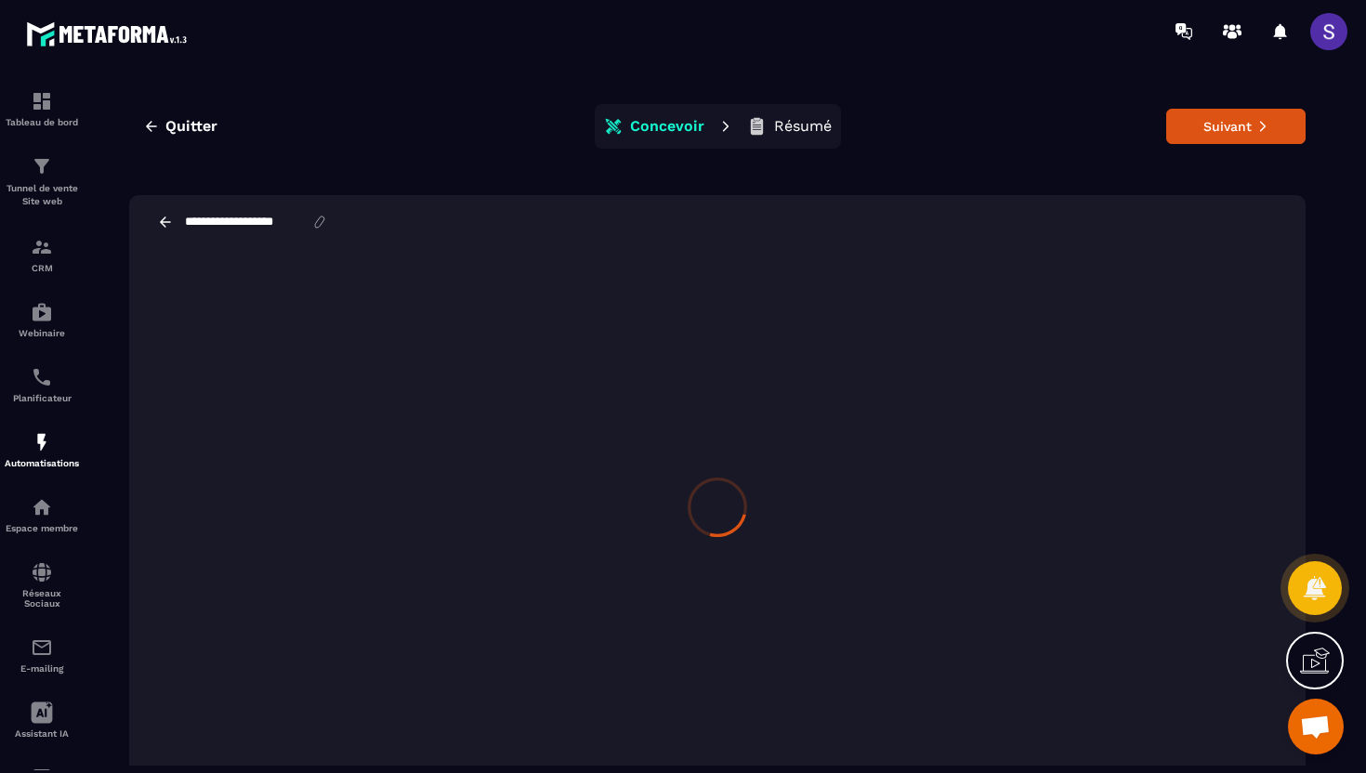
scroll to position [1, 0]
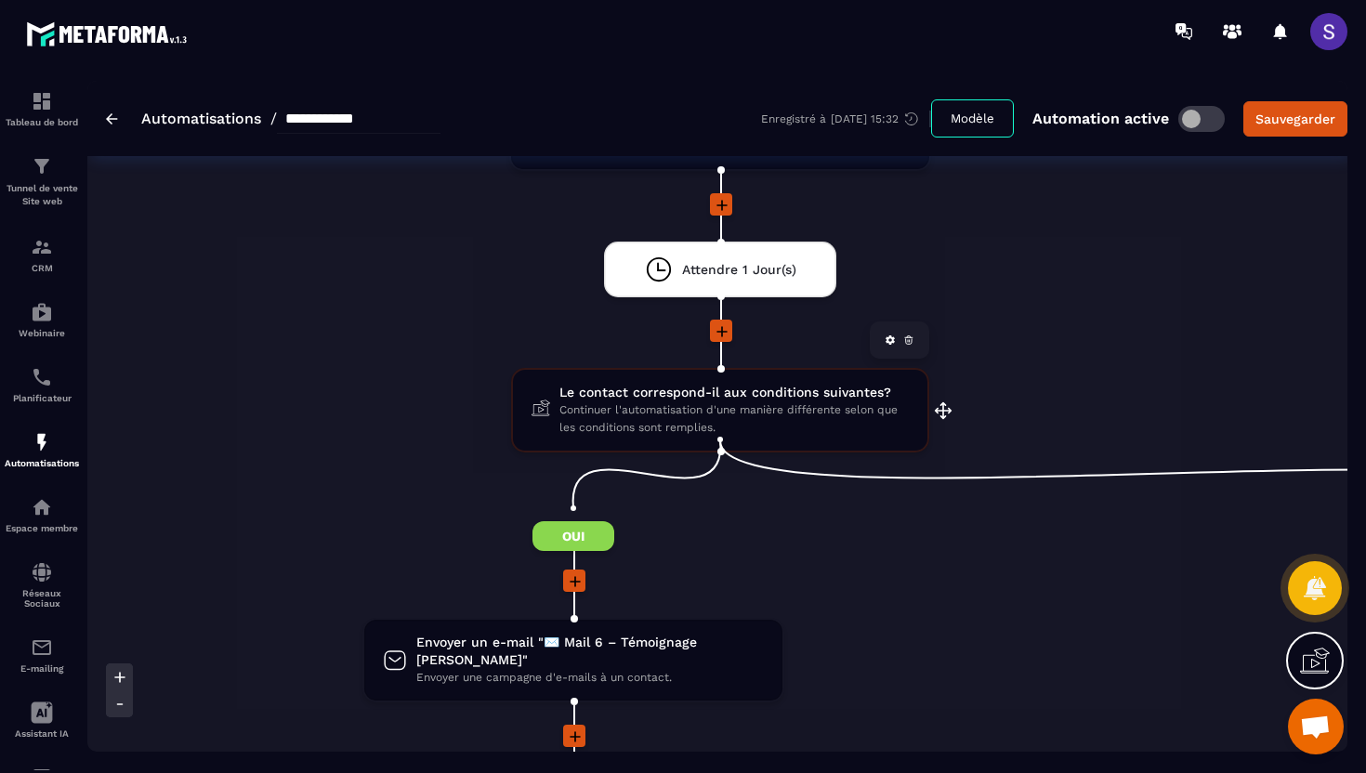
scroll to position [2576, 0]
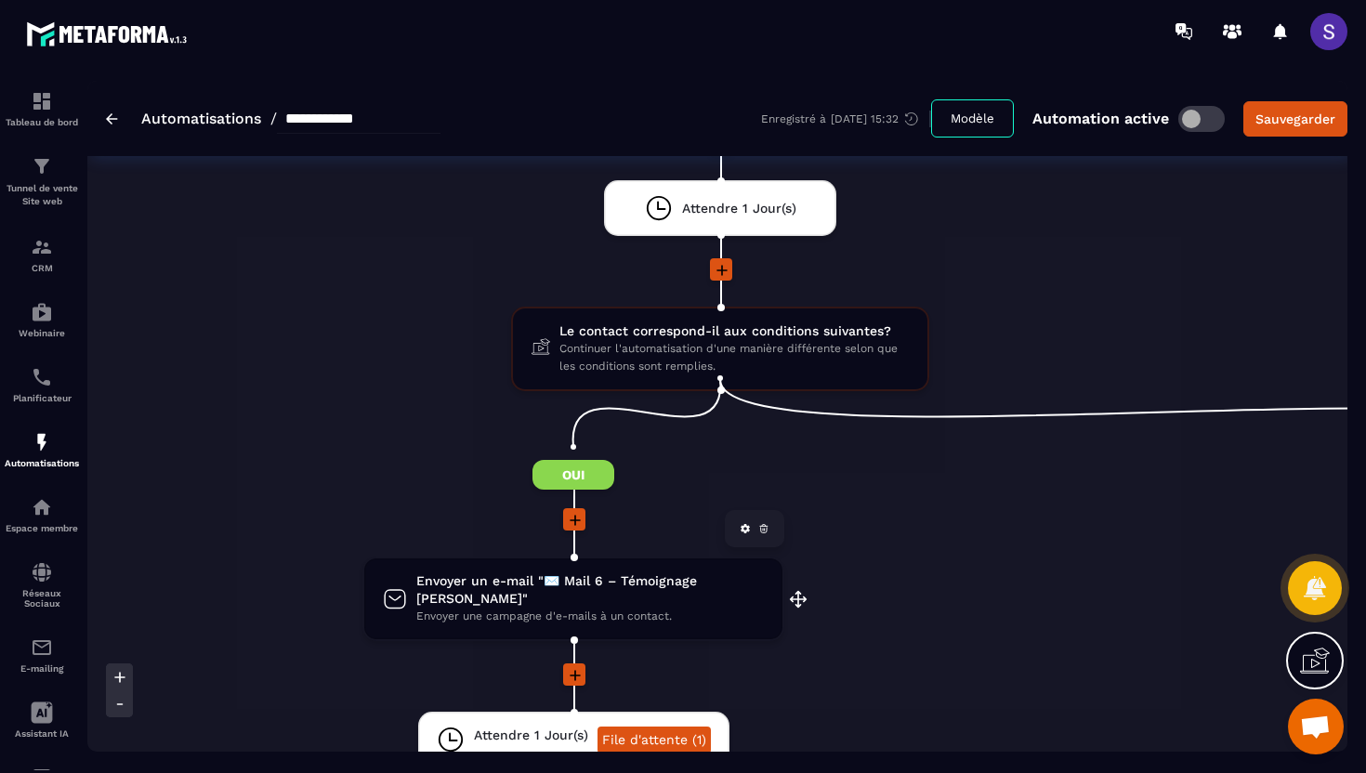
click at [595, 608] on span "Envoyer une campagne d'e-mails à un contact." at bounding box center [589, 617] width 347 height 18
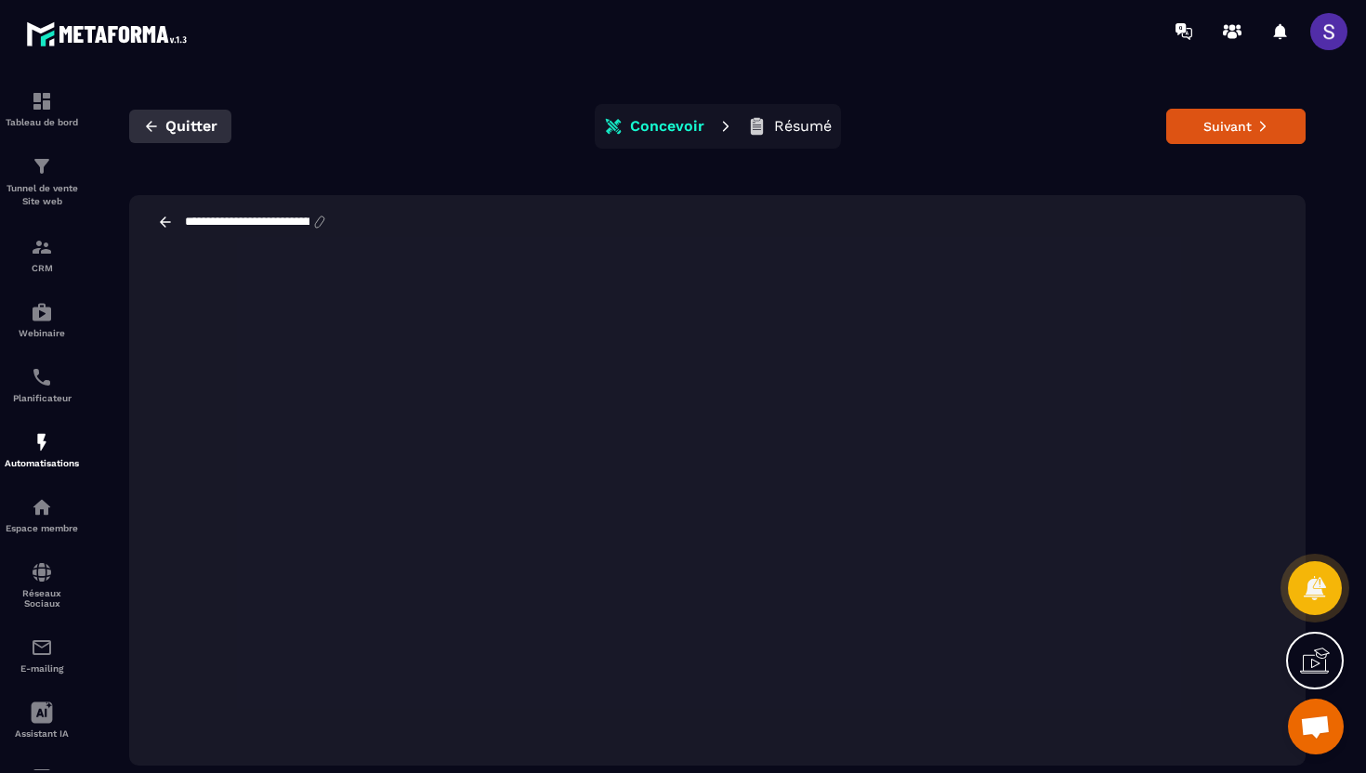
click at [153, 120] on icon "button" at bounding box center [151, 126] width 17 height 17
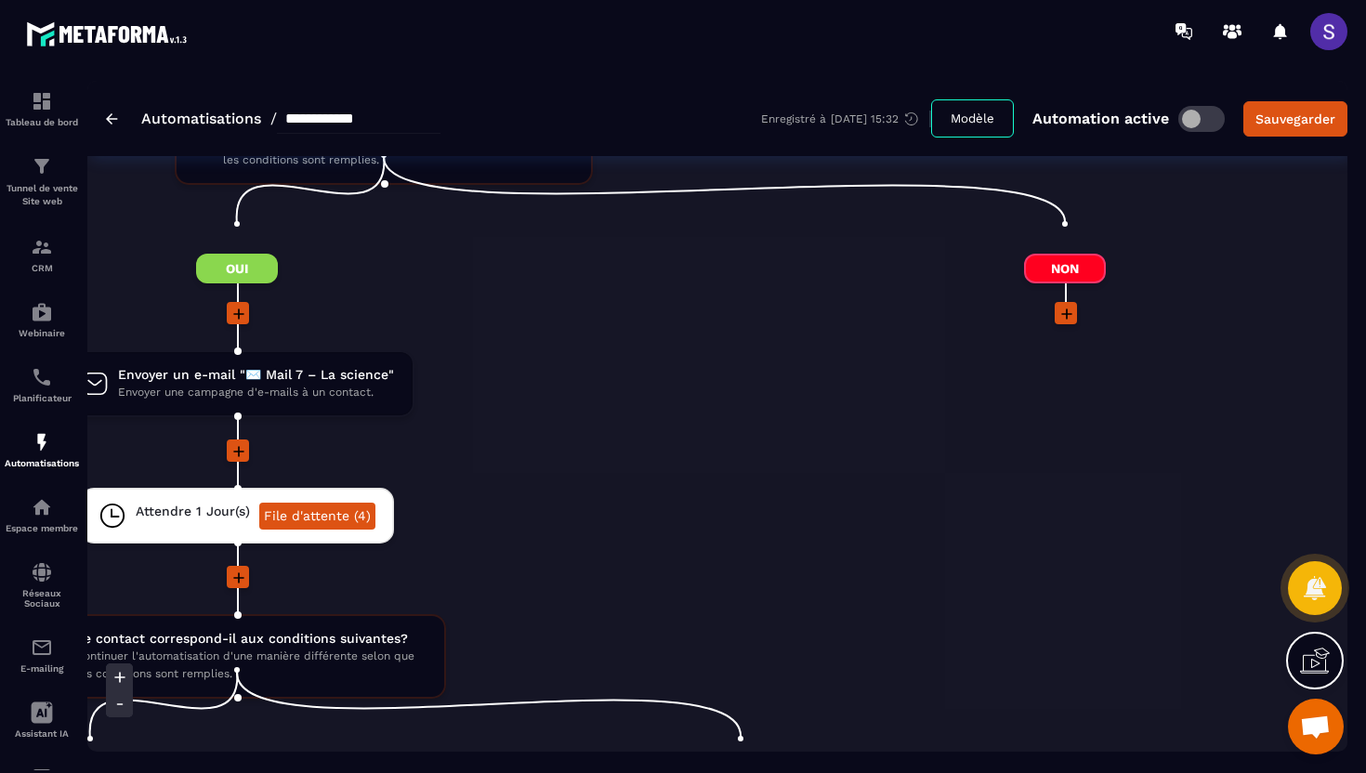
scroll to position [0, 610]
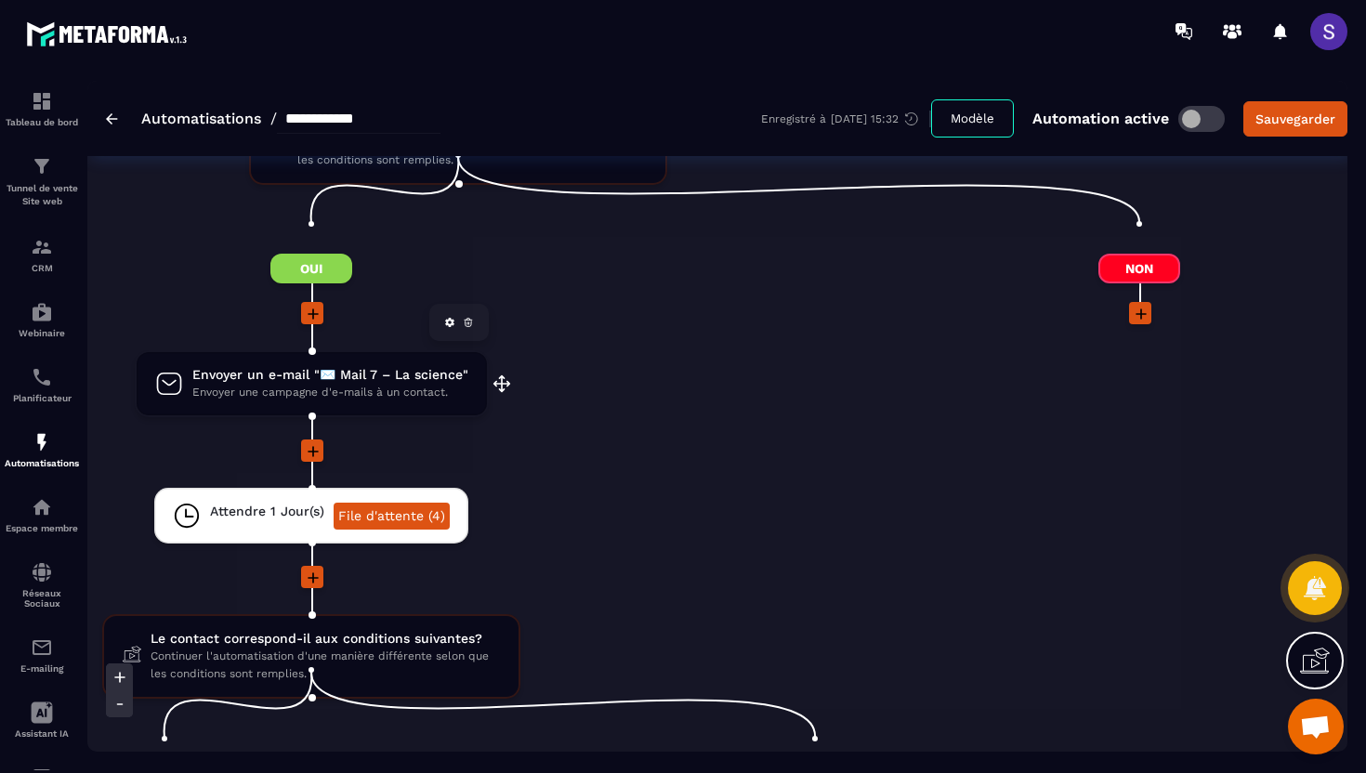
click at [307, 384] on span "Envoyer une campagne d'e-mails à un contact." at bounding box center [330, 393] width 276 height 18
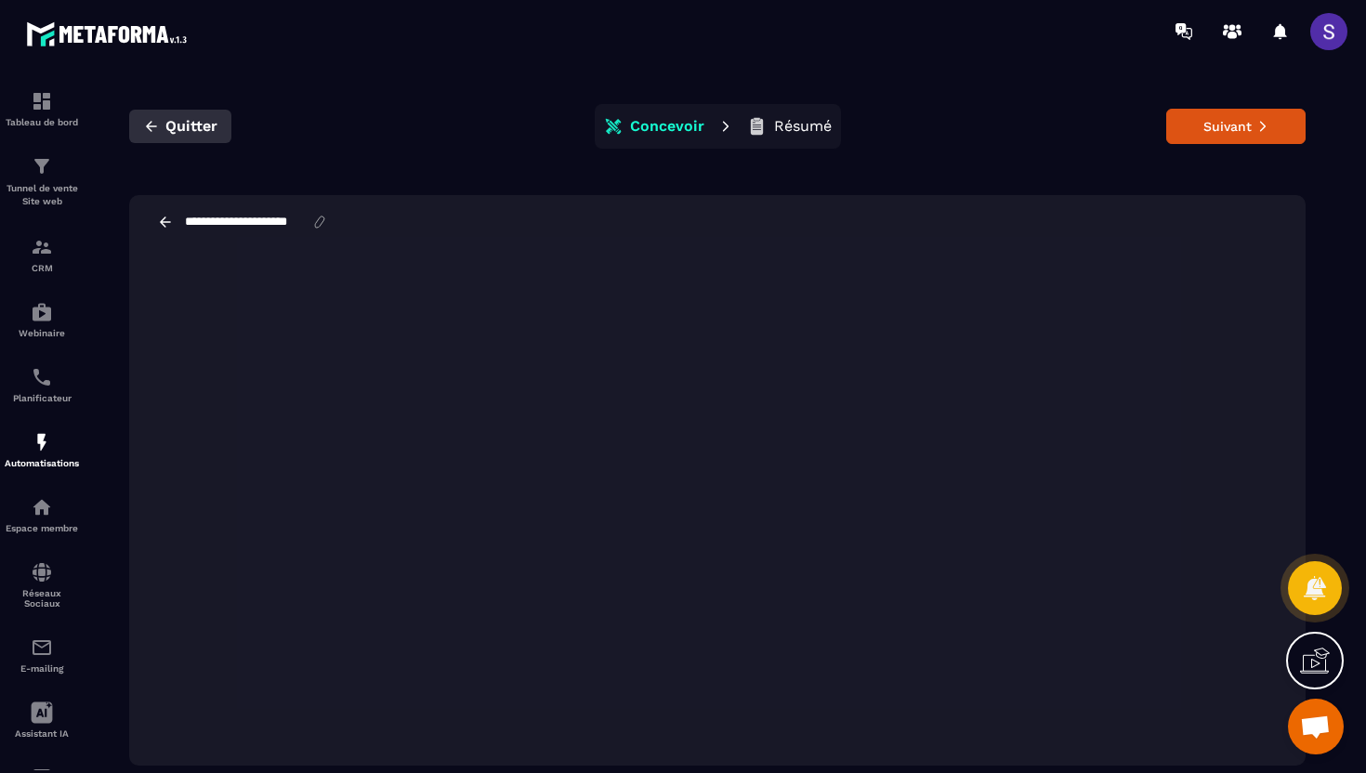
click at [165, 126] on span "Quitter" at bounding box center [191, 126] width 52 height 19
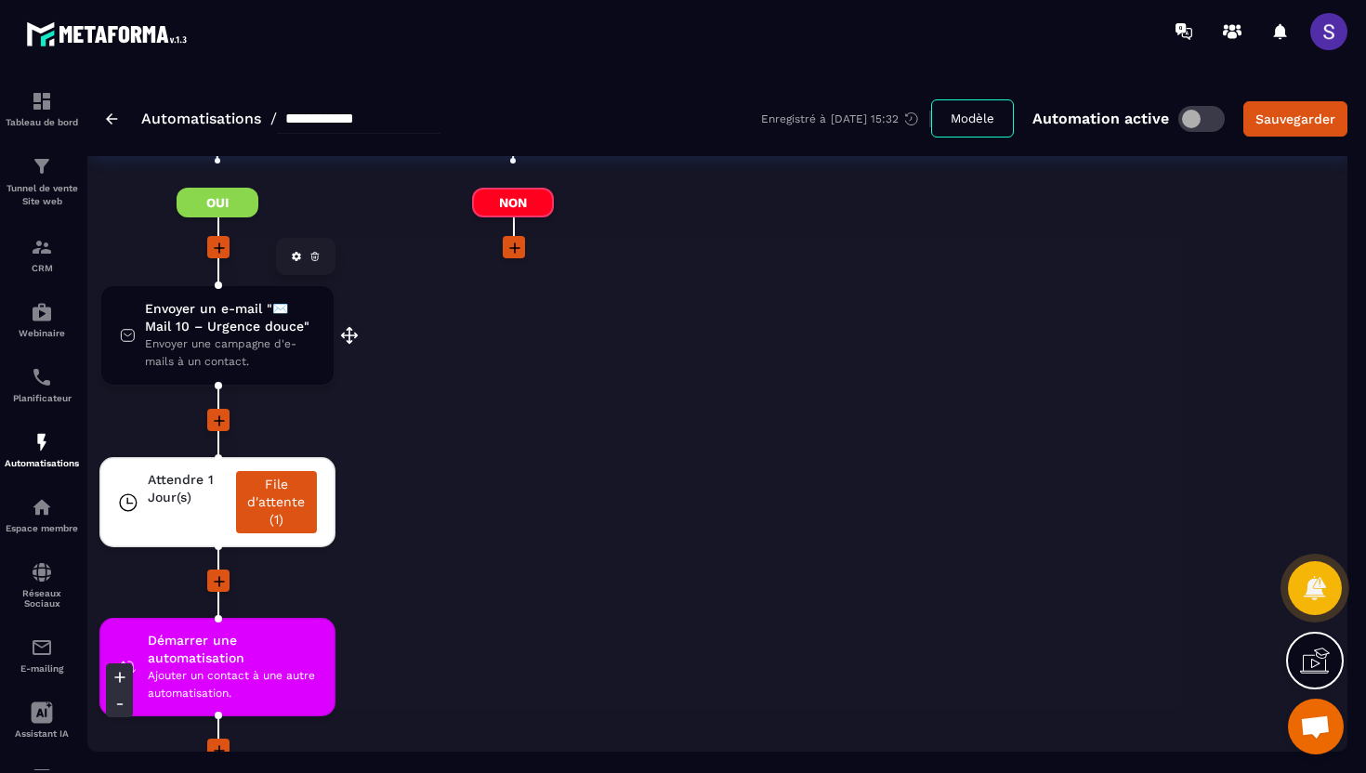
scroll to position [4919, 0]
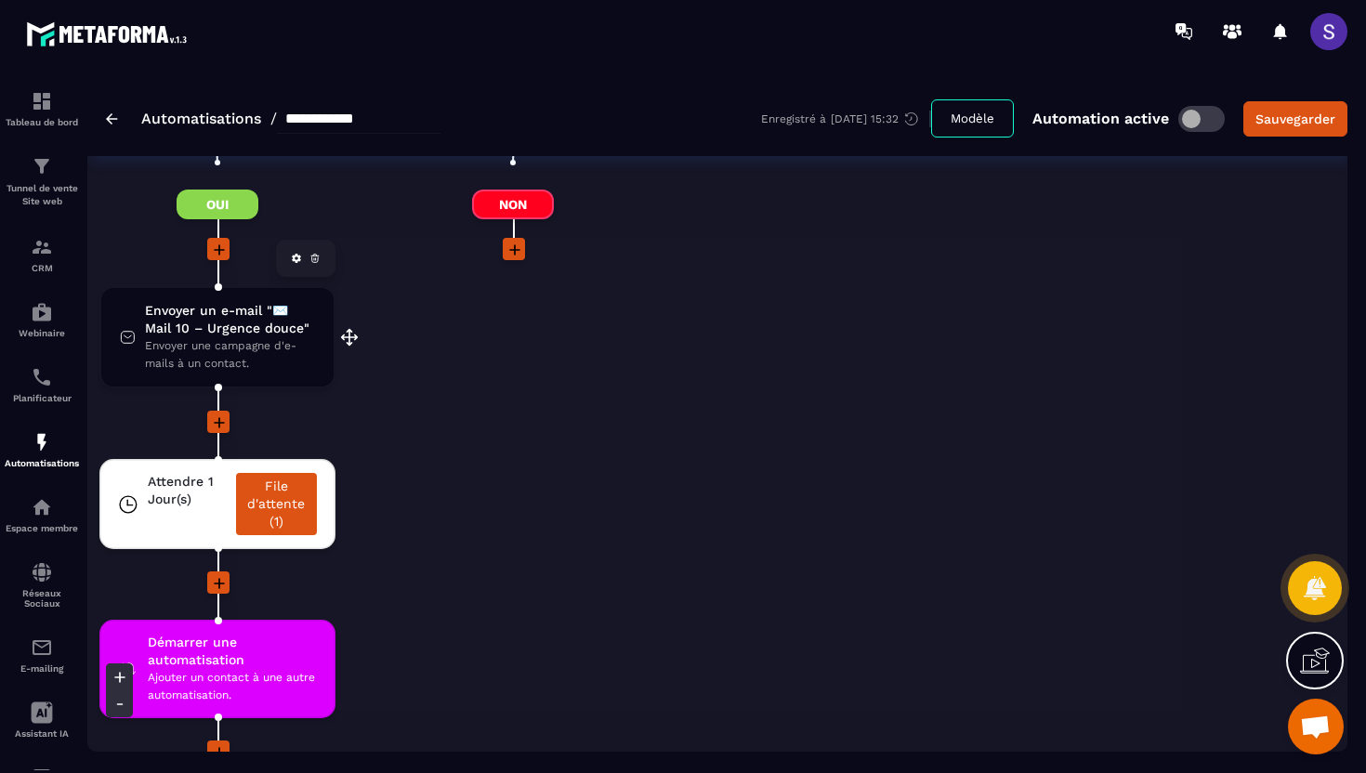
click at [219, 302] on span "Envoyer un e-mail "✉️ Mail 10 – Urgence douce"" at bounding box center [230, 319] width 170 height 35
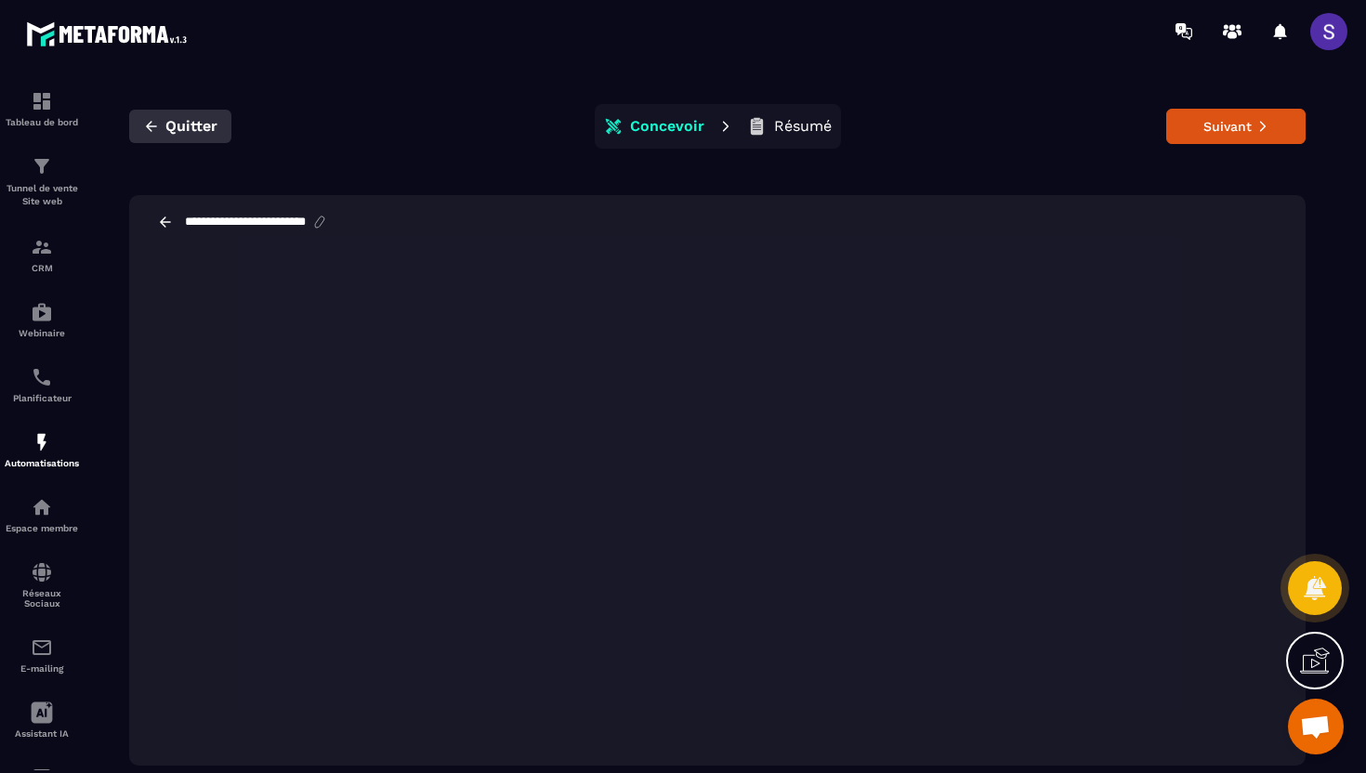
click at [153, 120] on icon "button" at bounding box center [151, 126] width 17 height 17
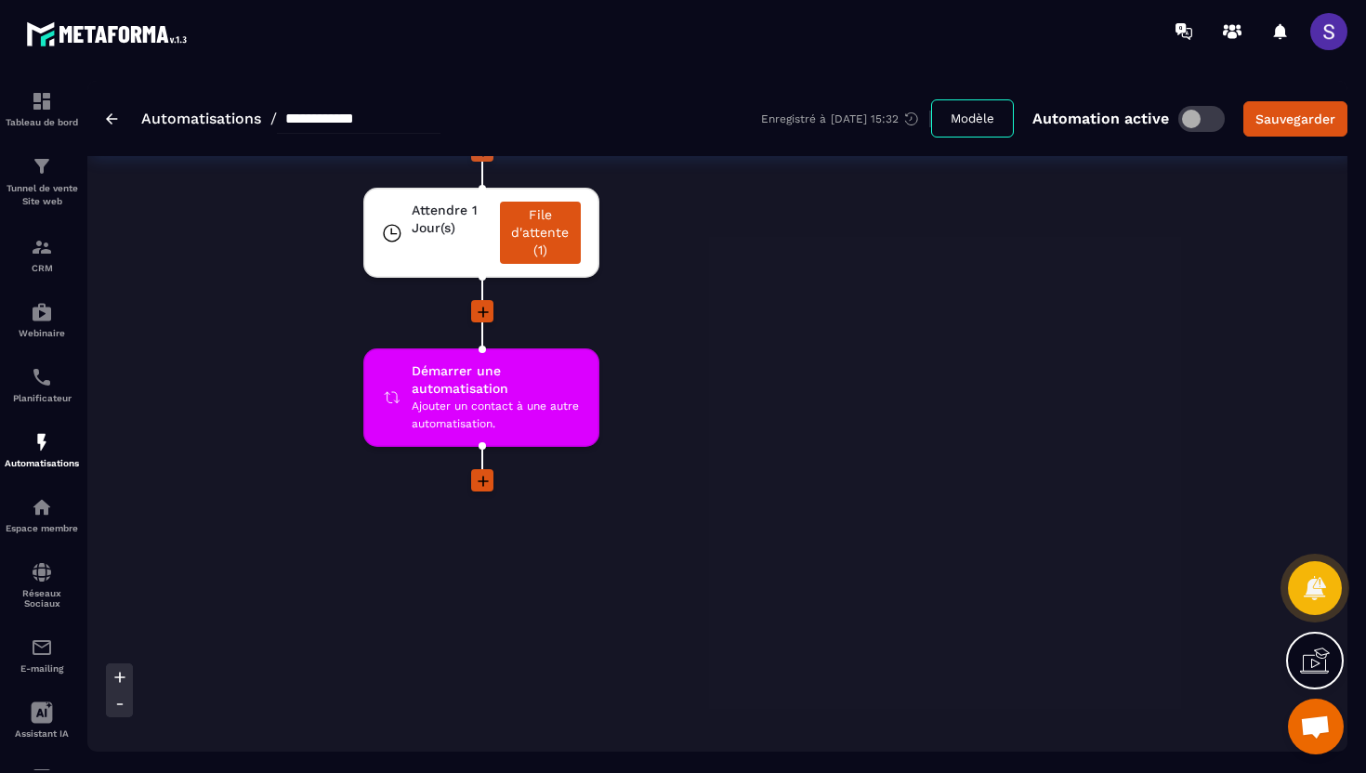
scroll to position [5206, 0]
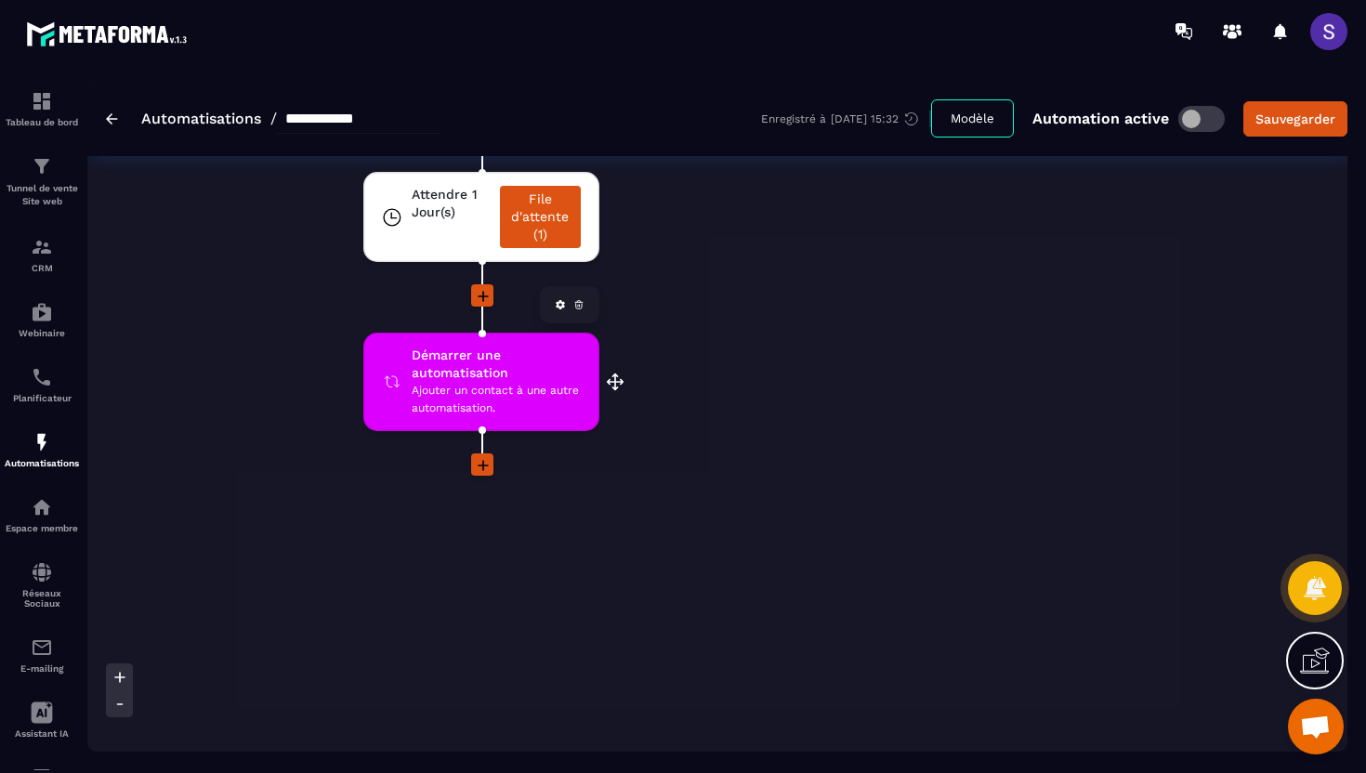
click at [515, 382] on span "Ajouter un contact à une autre automatisation." at bounding box center [496, 399] width 169 height 35
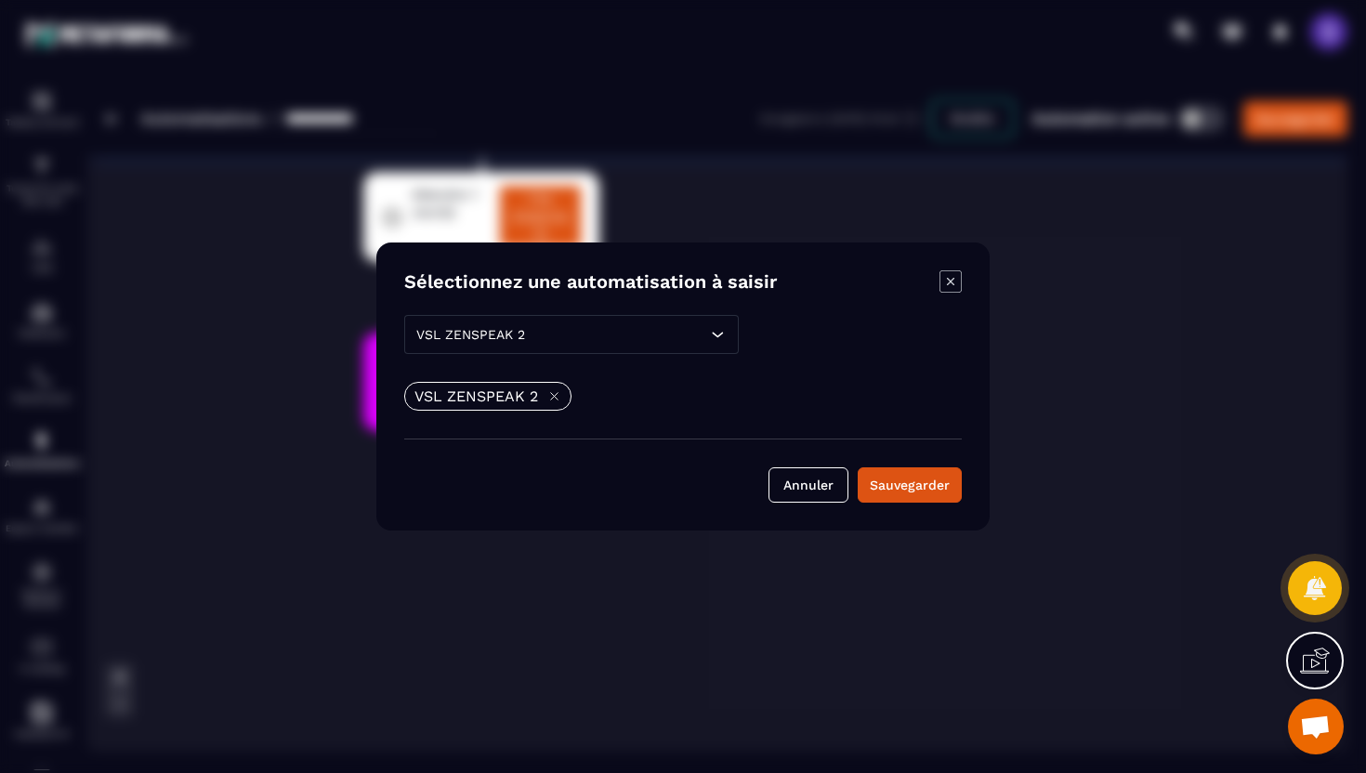
click at [947, 281] on icon "Modal window" at bounding box center [950, 281] width 22 height 22
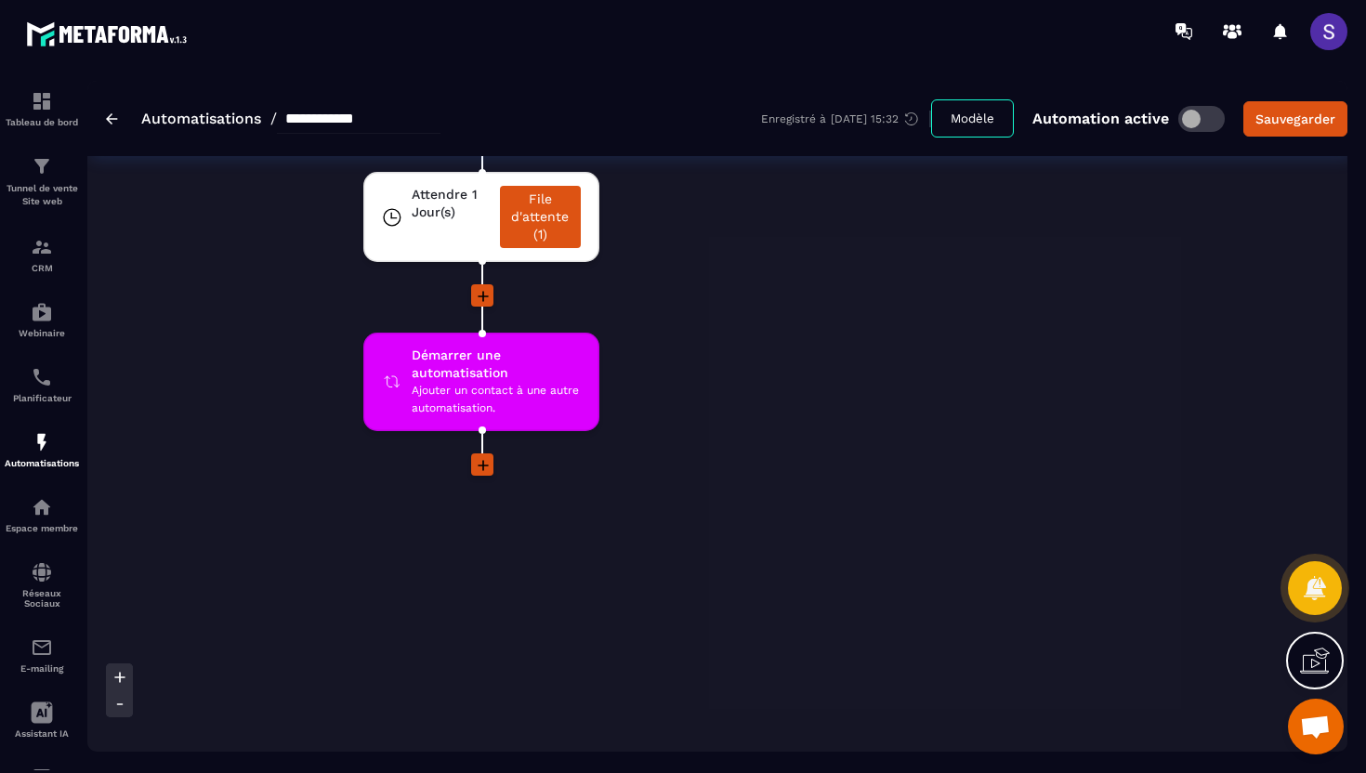
click at [111, 120] on img at bounding box center [112, 118] width 12 height 11
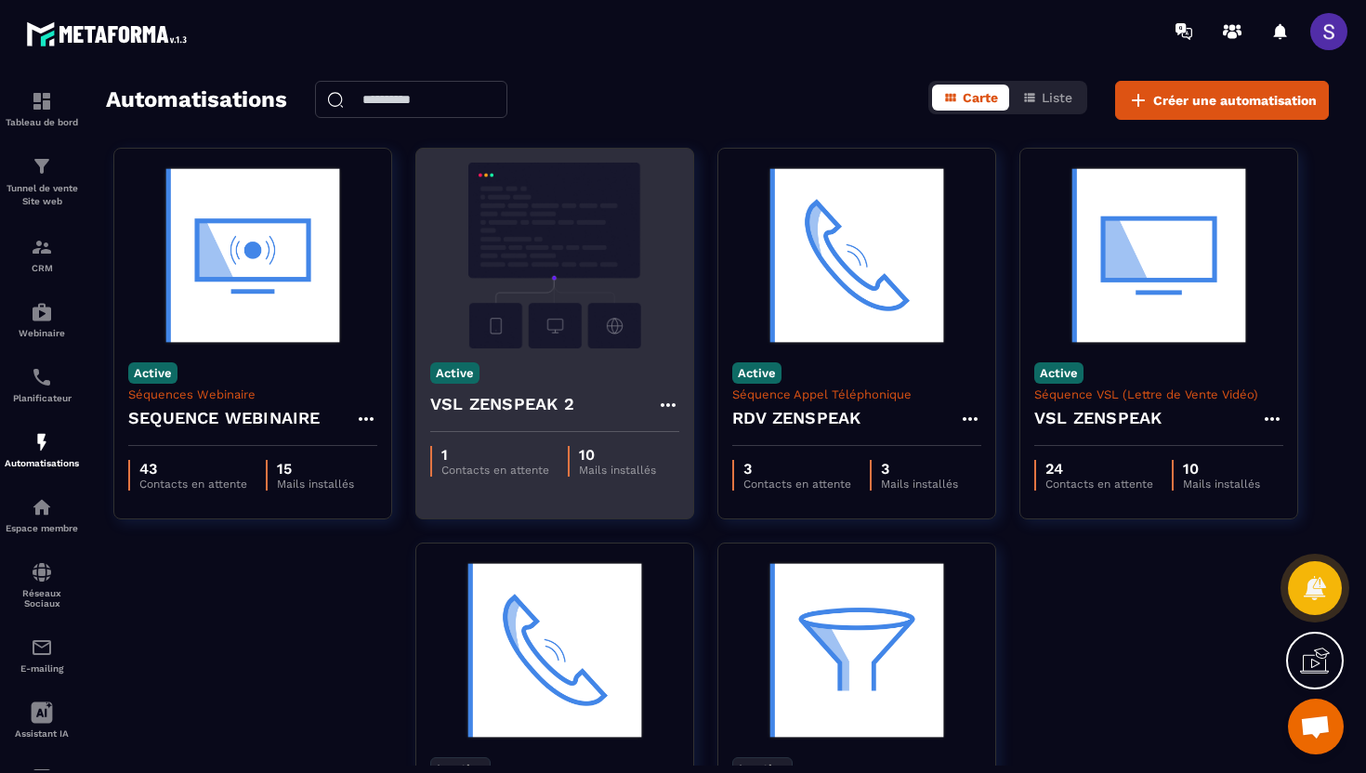
click at [489, 463] on p "1" at bounding box center [495, 455] width 108 height 18
click at [529, 380] on div "Active VSL ZENSPEAK 2" at bounding box center [554, 390] width 277 height 84
click at [551, 394] on h4 "VSL ZENSPEAK 2" at bounding box center [502, 404] width 144 height 26
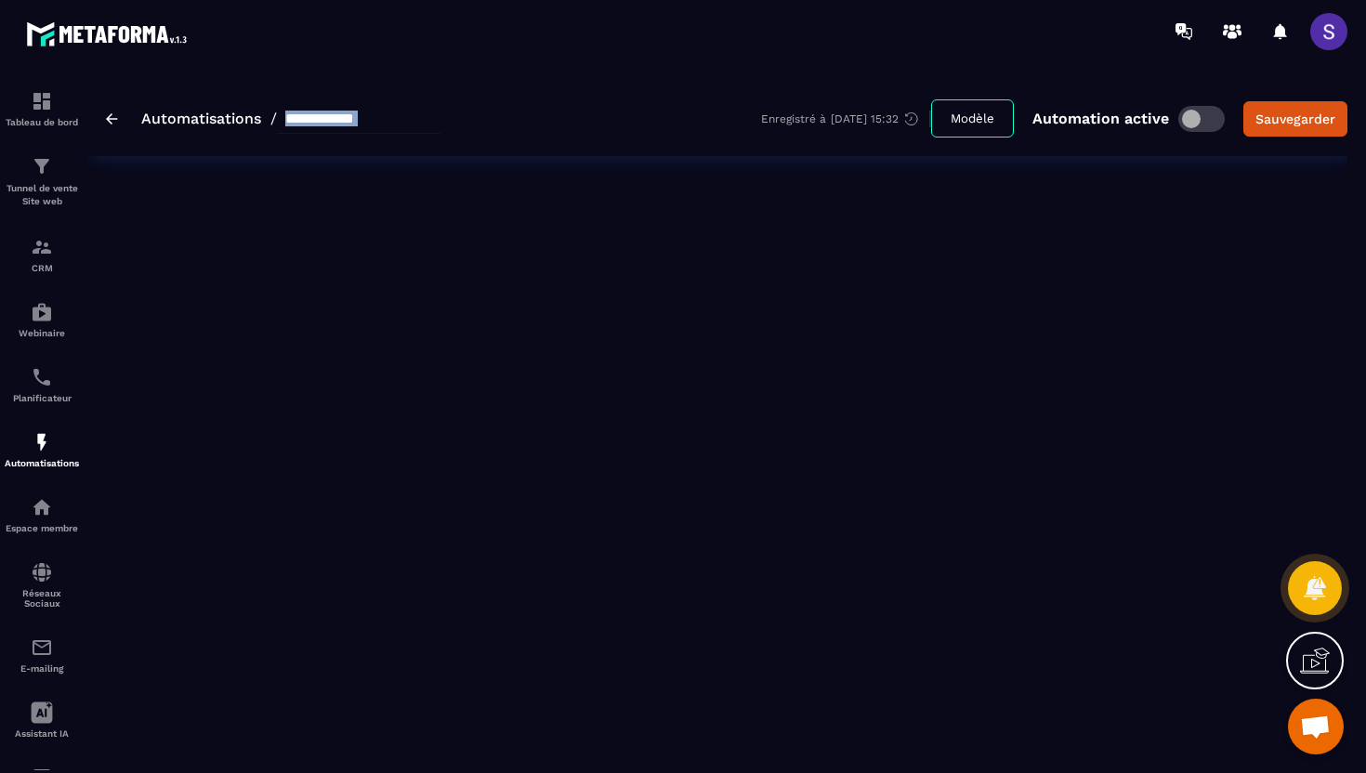
click at [551, 394] on div "**********" at bounding box center [717, 416] width 1260 height 671
type input "**********"
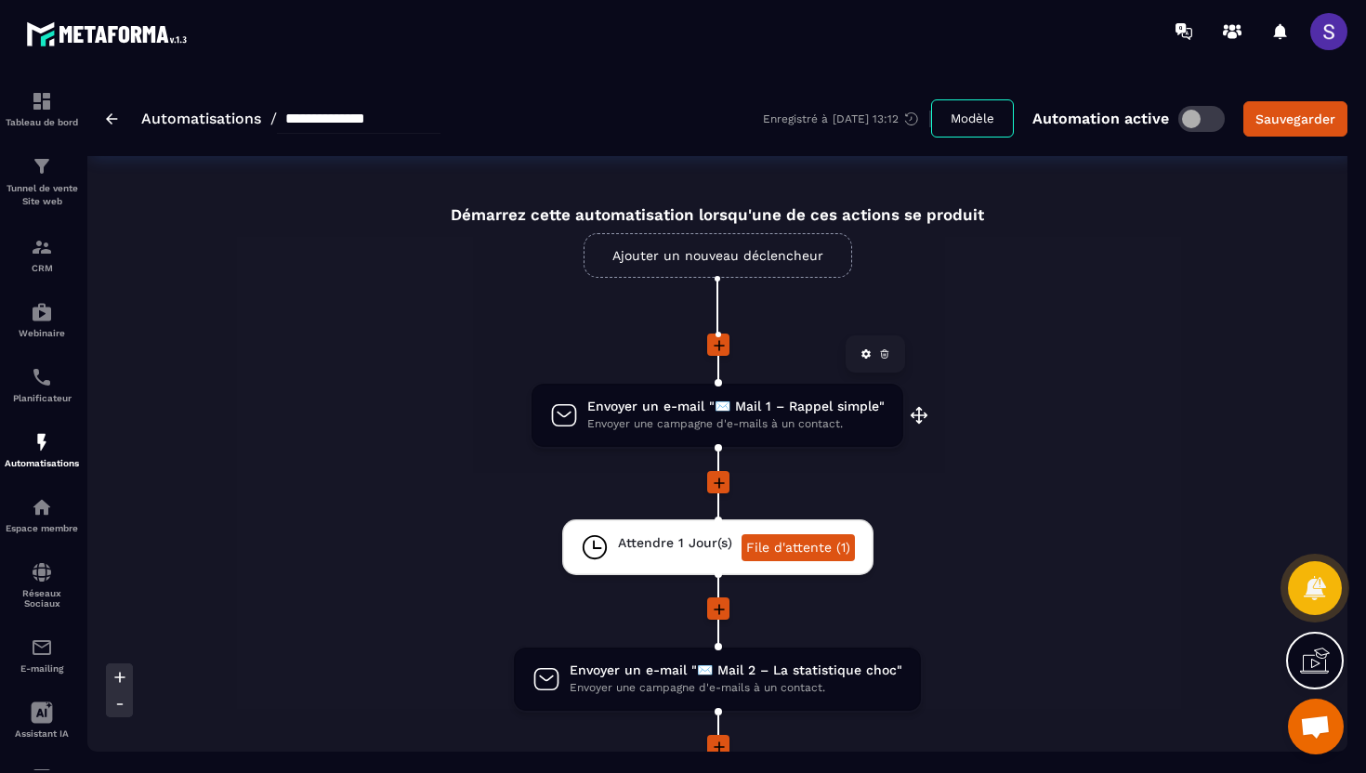
click at [670, 421] on span "Envoyer une campagne d'e-mails à un contact." at bounding box center [735, 424] width 297 height 18
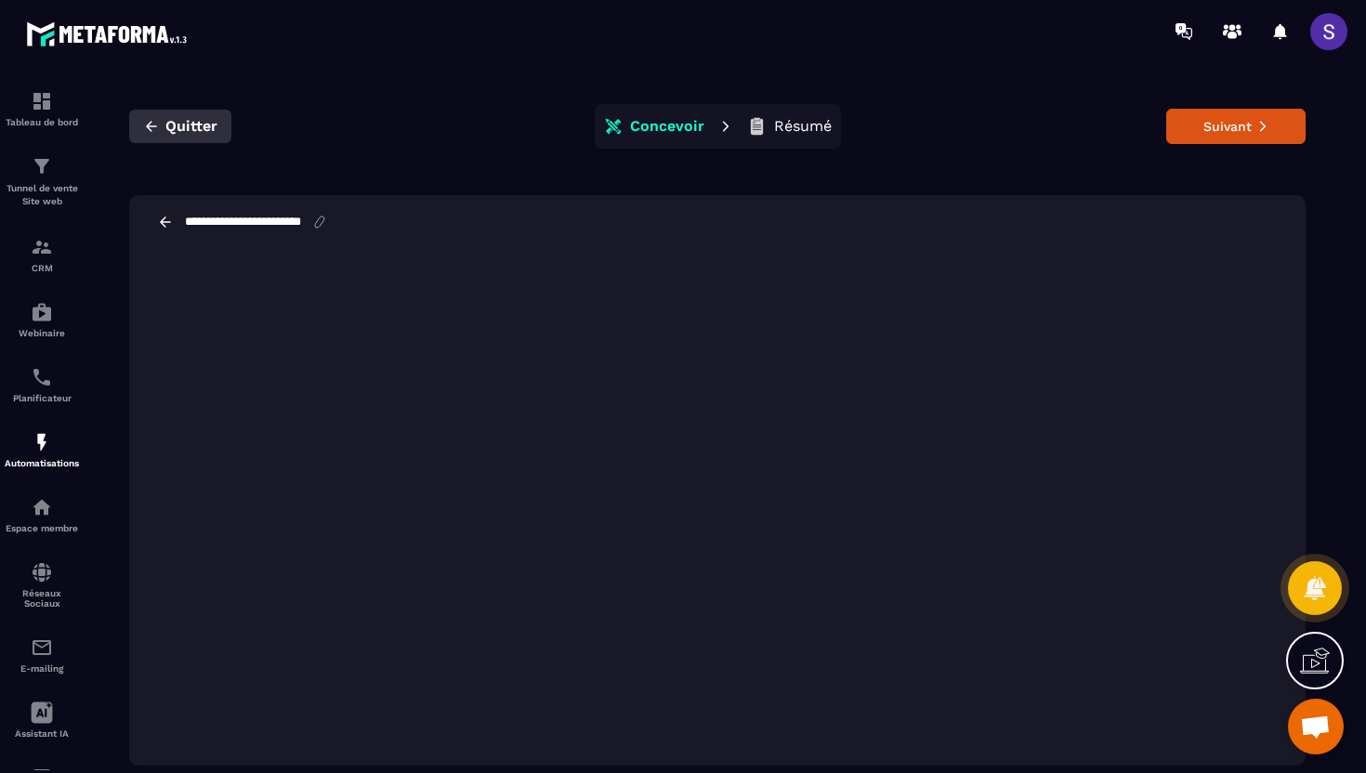
click at [150, 112] on button "Quitter" at bounding box center [180, 126] width 102 height 33
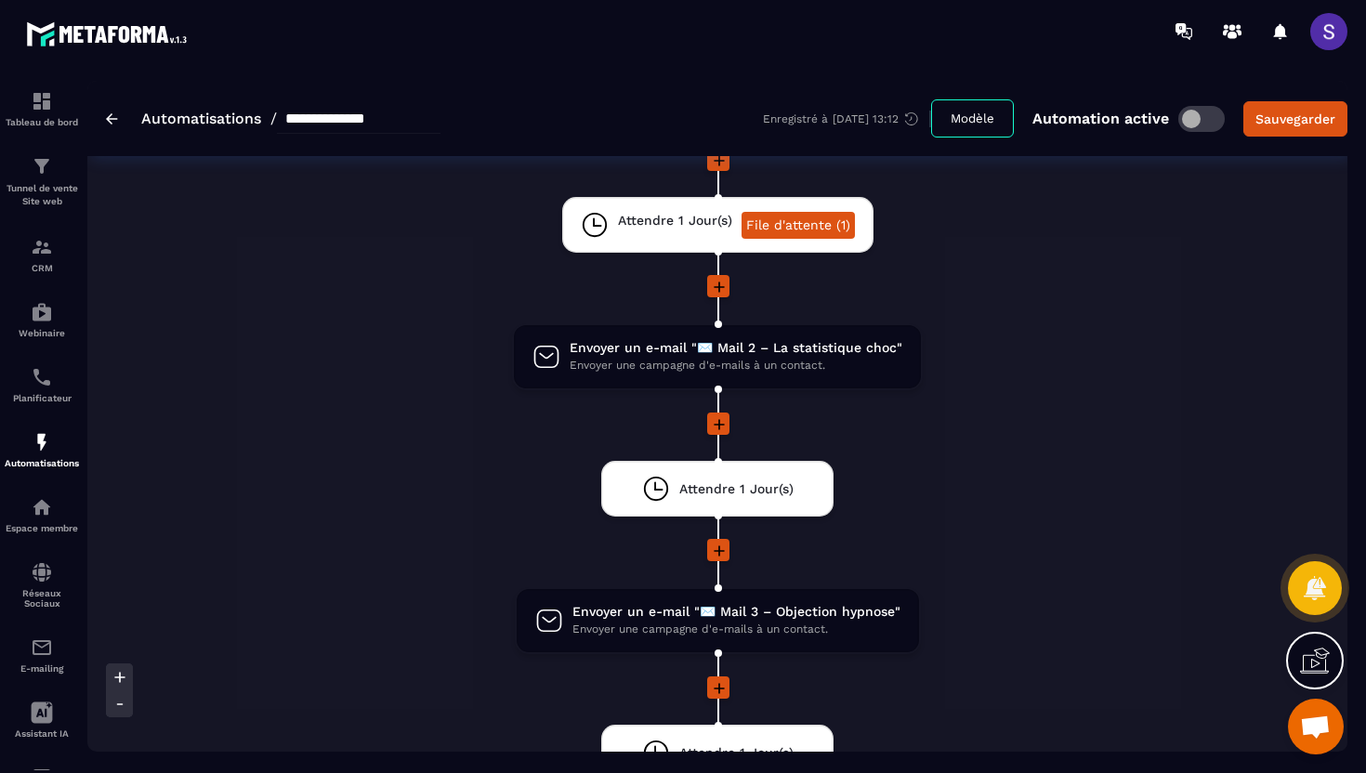
scroll to position [323, 0]
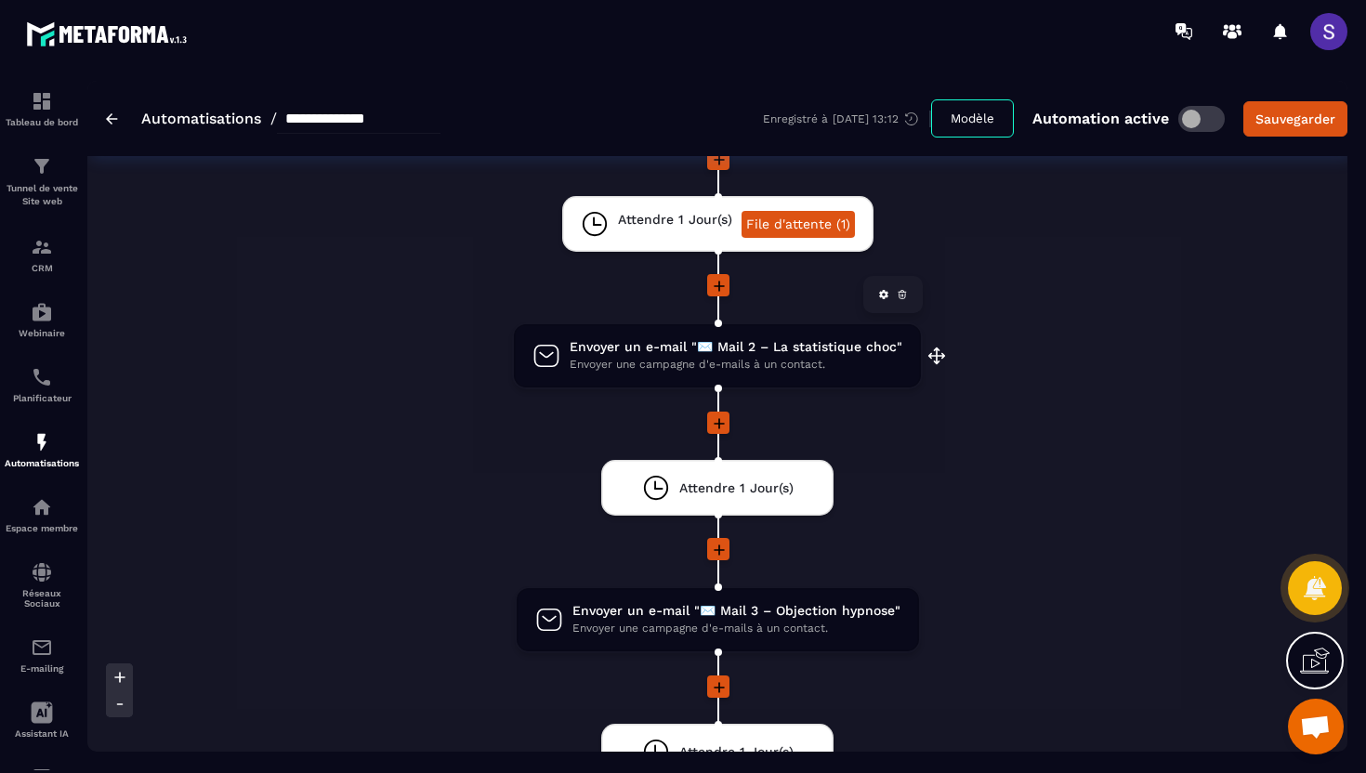
click at [666, 366] on span "Envoyer une campagne d'e-mails à un contact." at bounding box center [735, 365] width 333 height 18
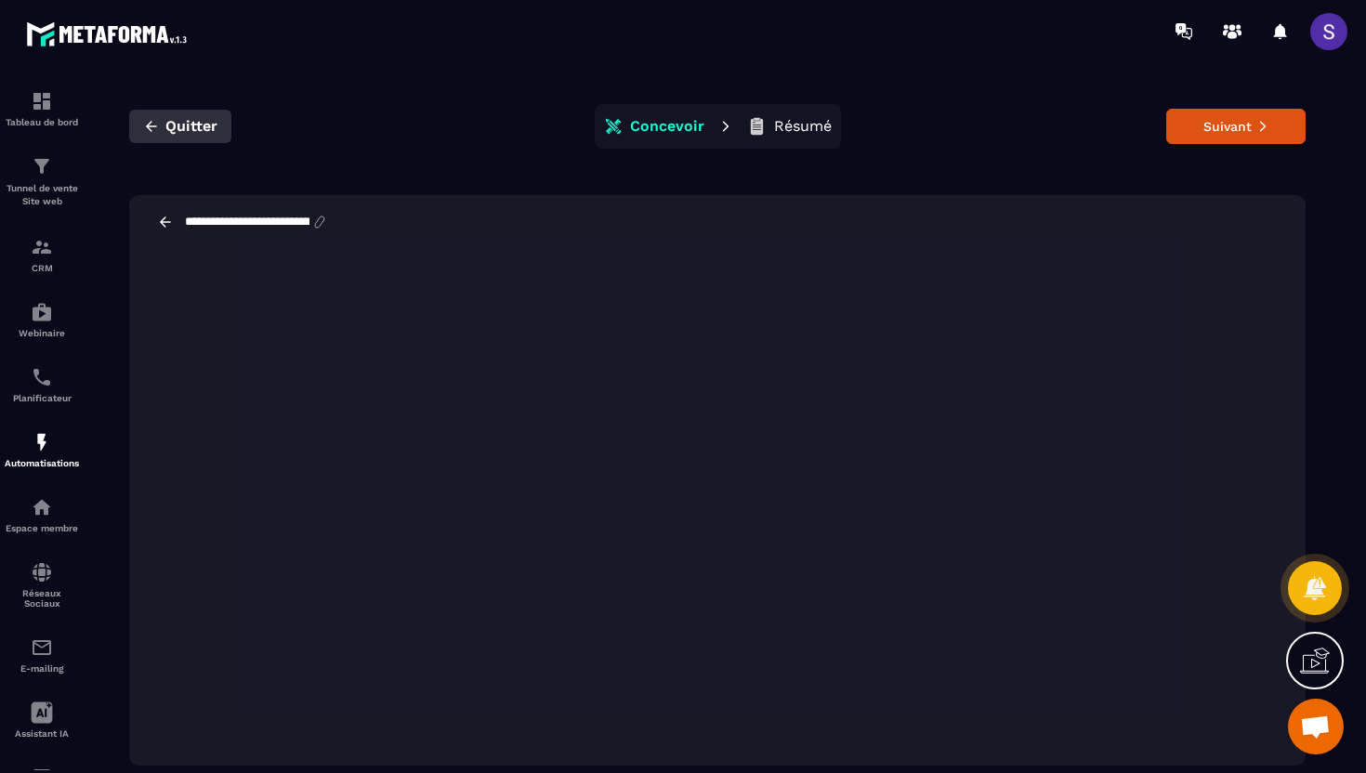
click at [184, 125] on span "Quitter" at bounding box center [191, 126] width 52 height 19
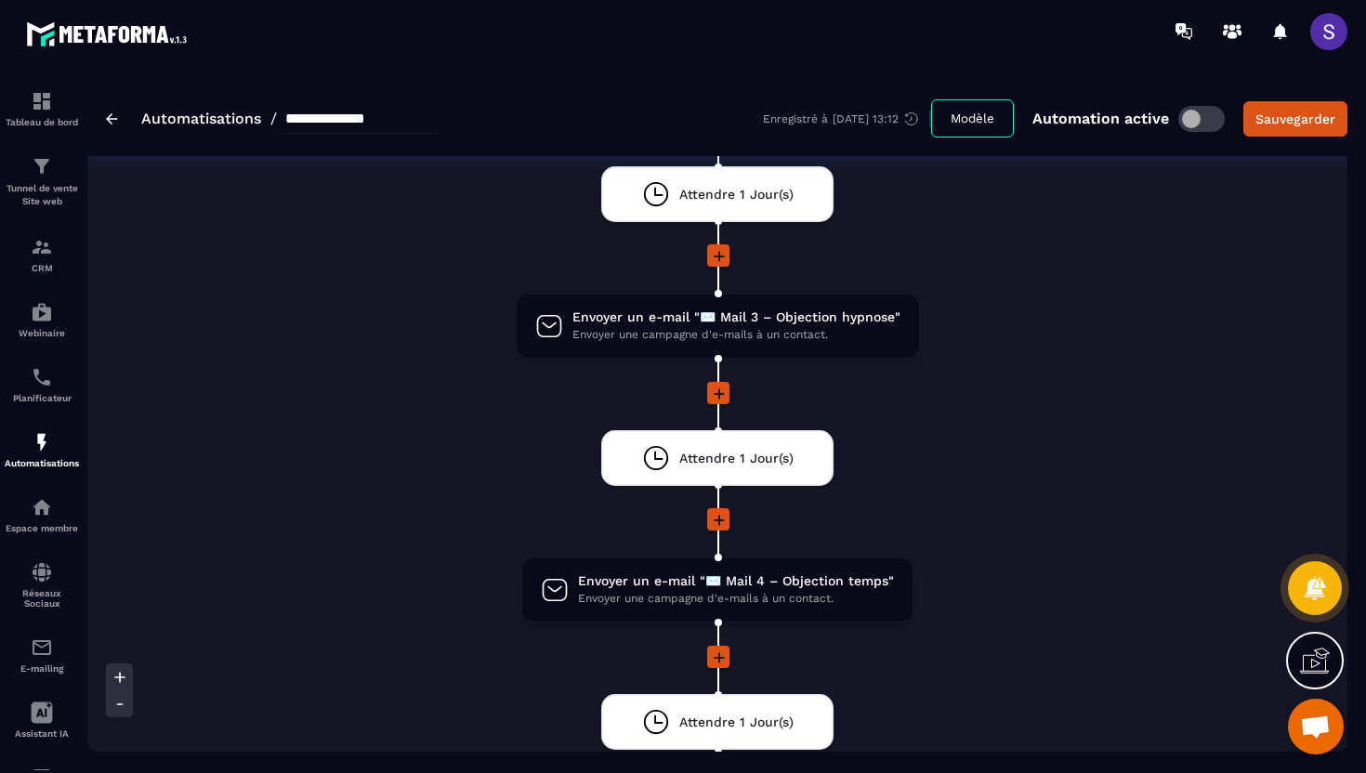
scroll to position [618, 0]
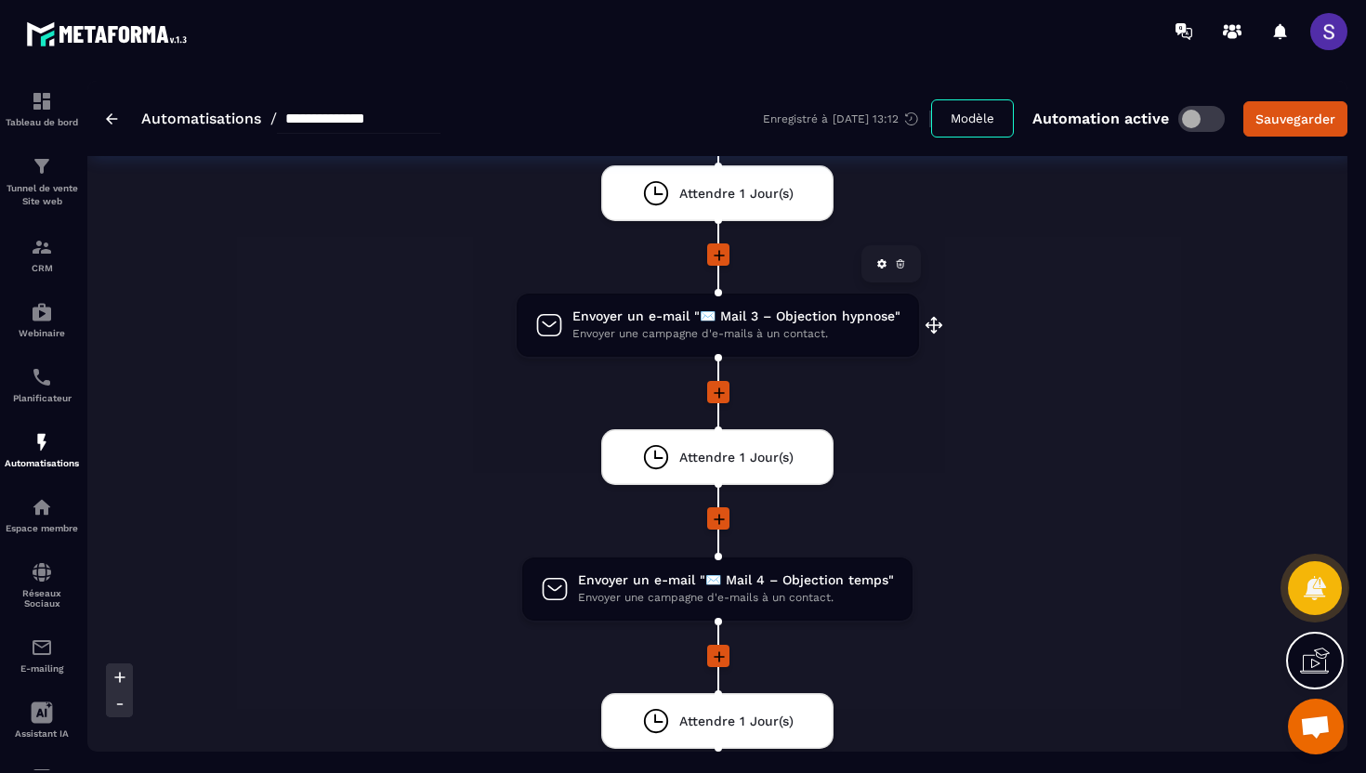
click at [679, 334] on span "Envoyer une campagne d'e-mails à un contact." at bounding box center [736, 334] width 328 height 18
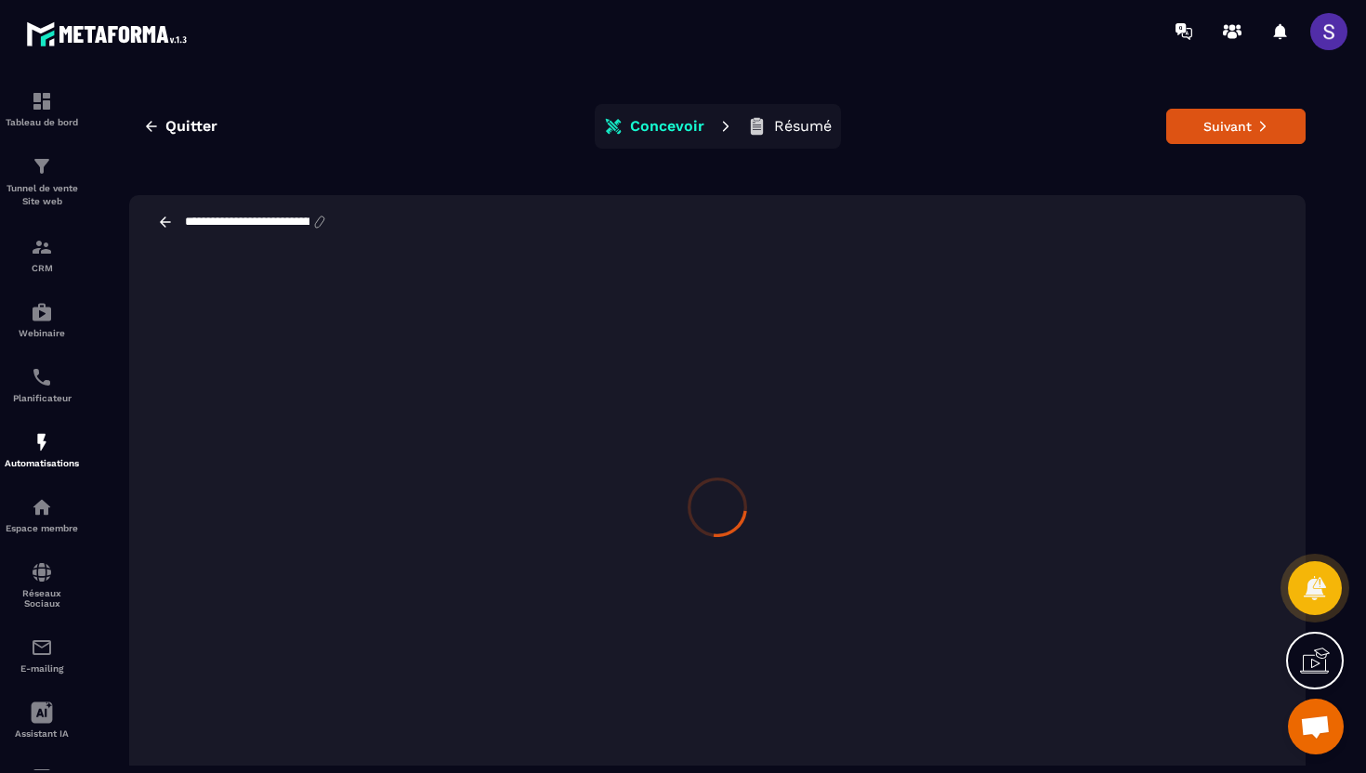
scroll to position [42, 0]
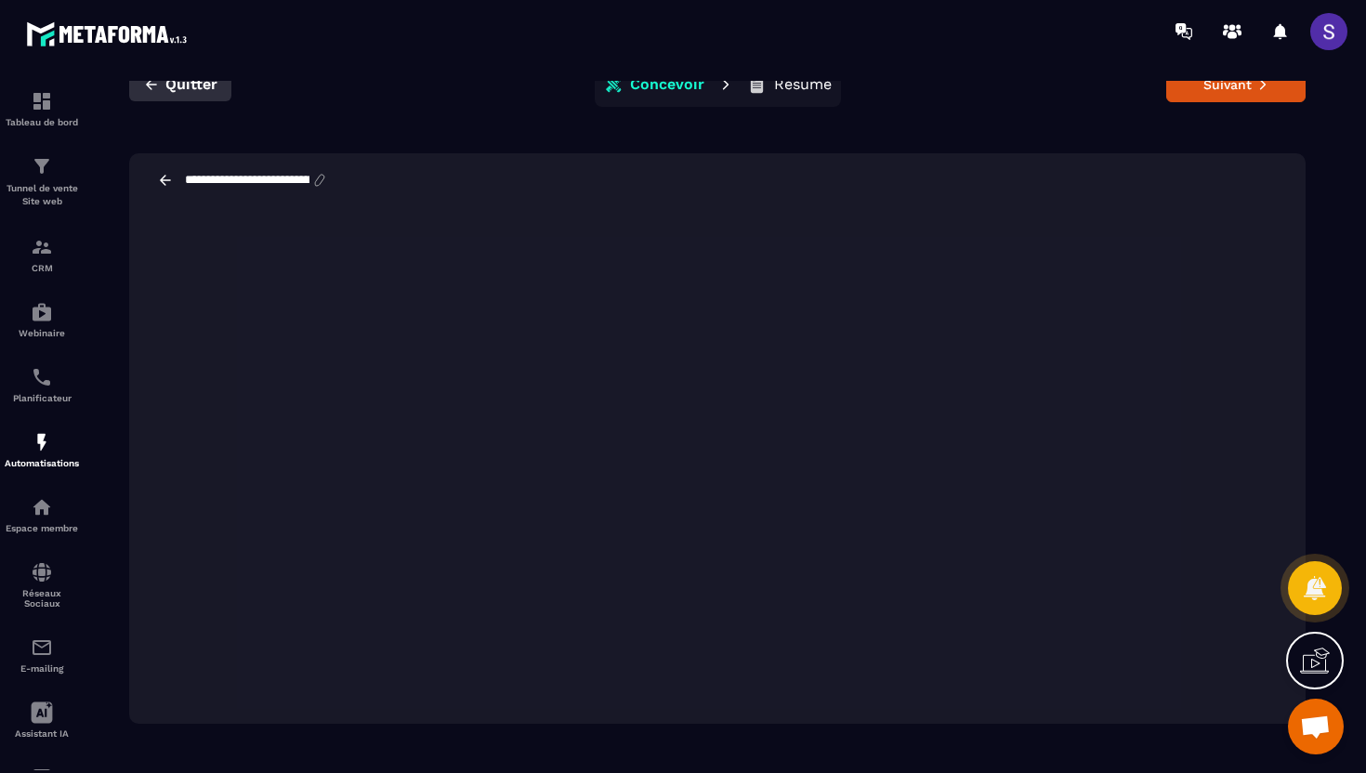
click at [165, 85] on span "Quitter" at bounding box center [191, 84] width 52 height 19
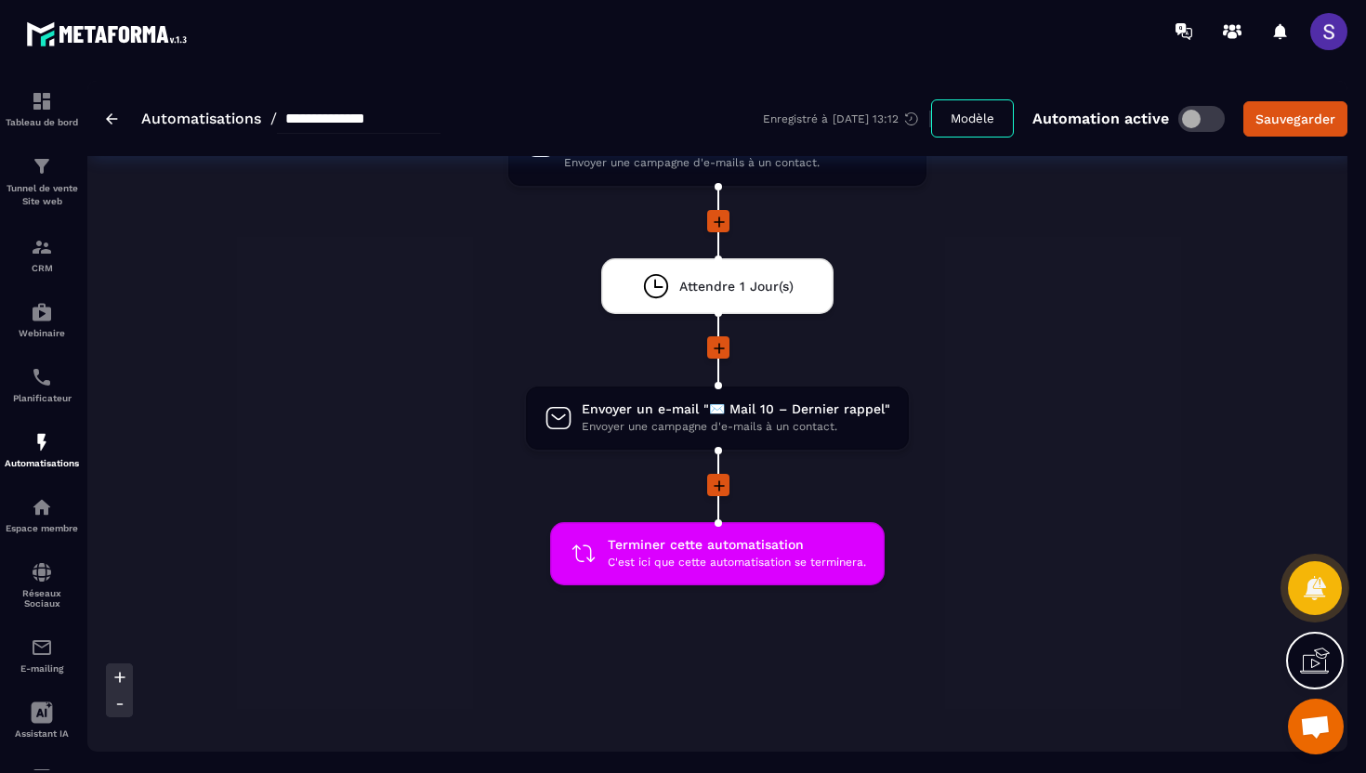
scroll to position [2424, 0]
click at [712, 419] on span "Envoyer une campagne d'e-mails à un contact." at bounding box center [736, 428] width 308 height 18
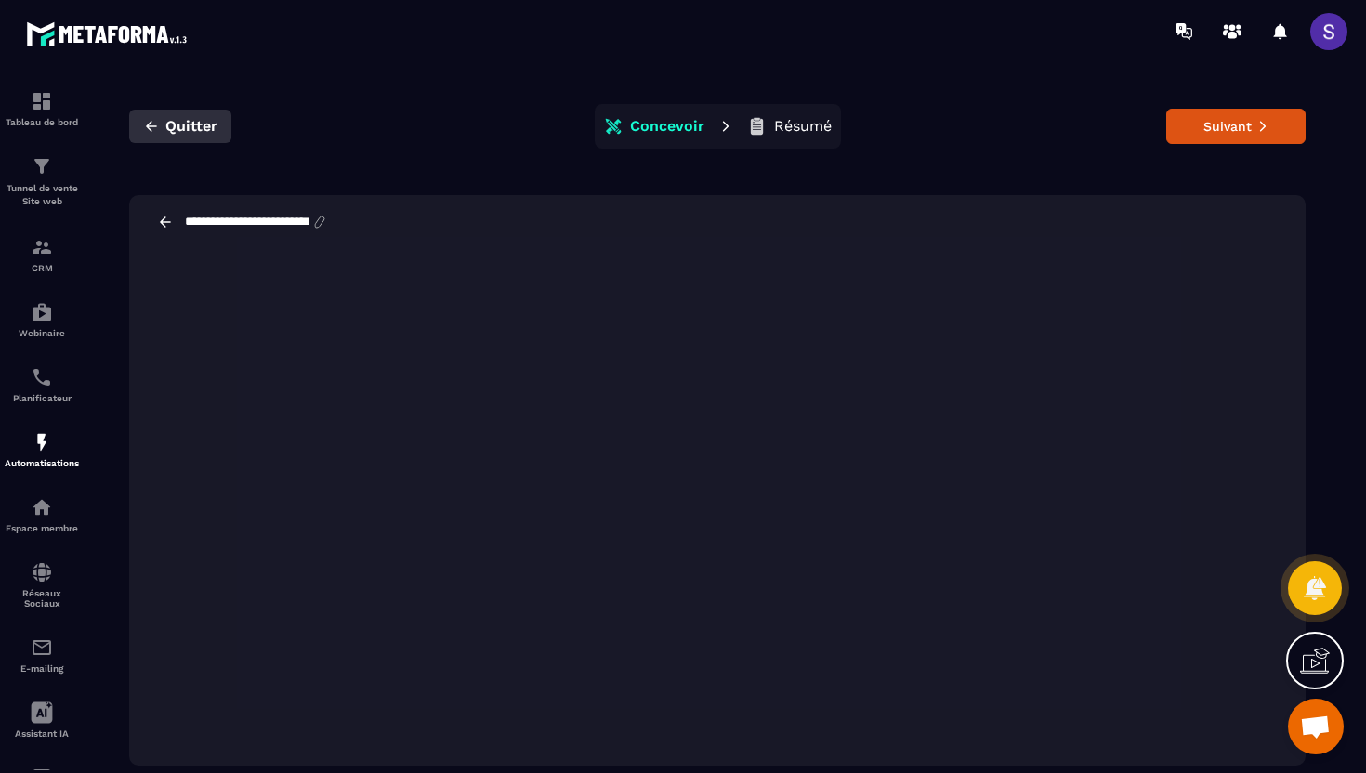
click at [154, 124] on icon "button" at bounding box center [151, 126] width 17 height 17
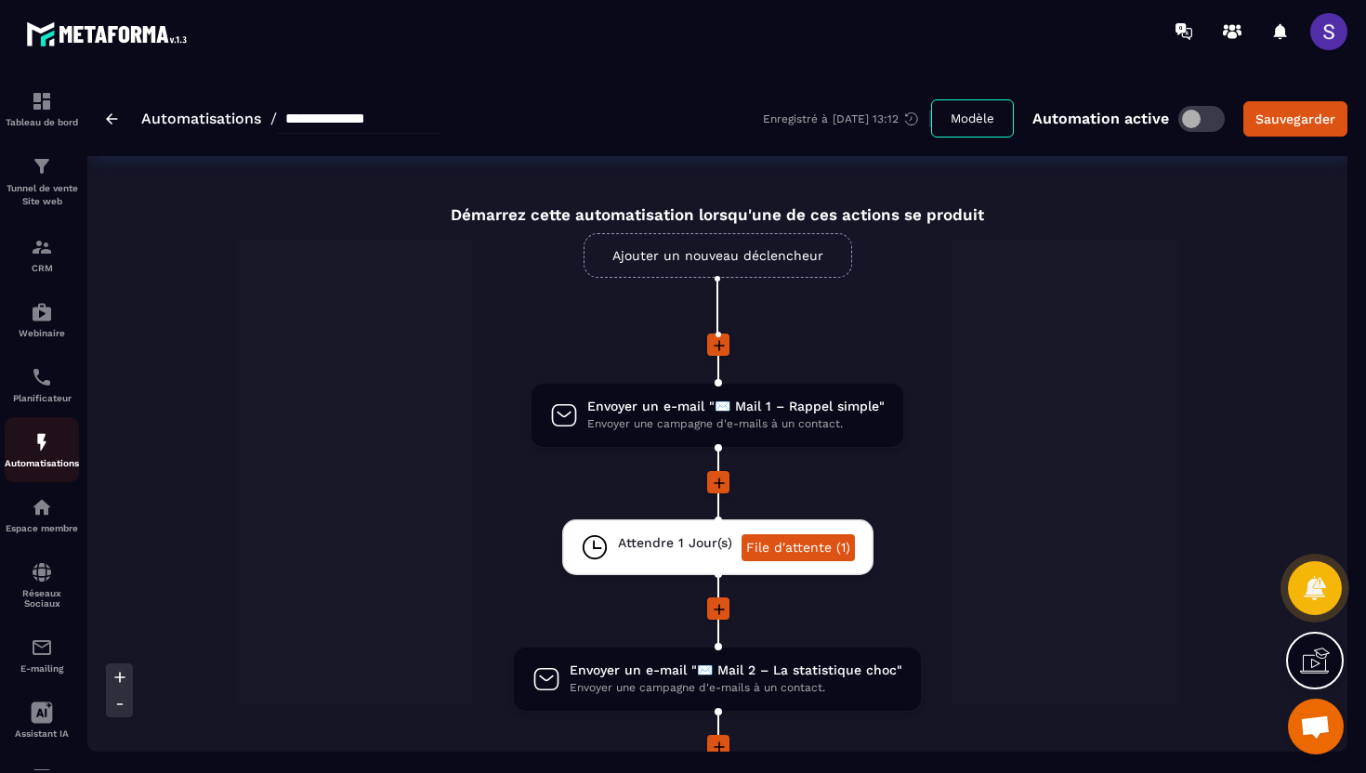
click at [46, 451] on img at bounding box center [42, 442] width 22 height 22
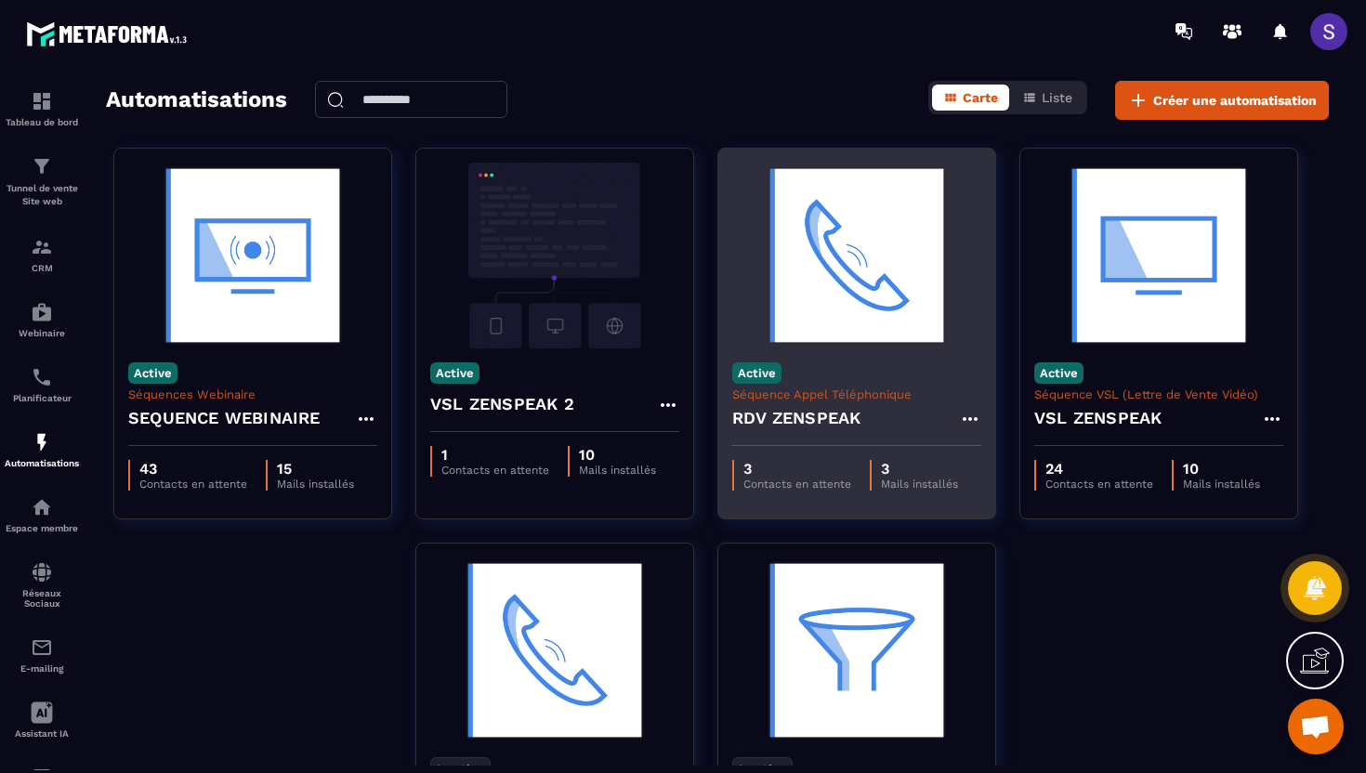
click at [831, 394] on p "Séquence Appel Téléphonique" at bounding box center [856, 394] width 249 height 14
click at [864, 405] on div "RDV ZENSPEAK" at bounding box center [856, 423] width 249 height 45
click at [833, 364] on div "Active Séquence Appel Téléphonique RDV ZENSPEAK" at bounding box center [856, 397] width 277 height 98
click at [785, 301] on img at bounding box center [856, 256] width 249 height 186
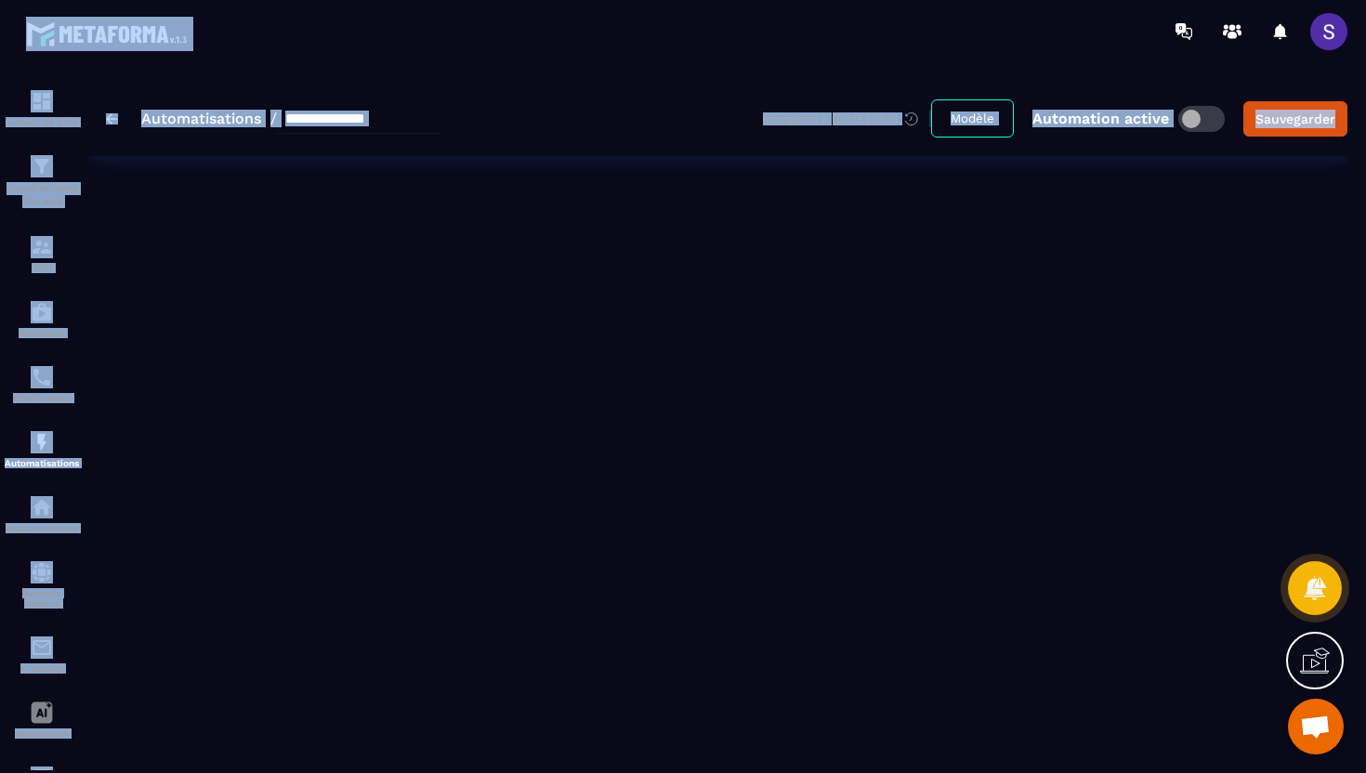
click at [785, 301] on div "**********" at bounding box center [717, 416] width 1260 height 671
type input "**********"
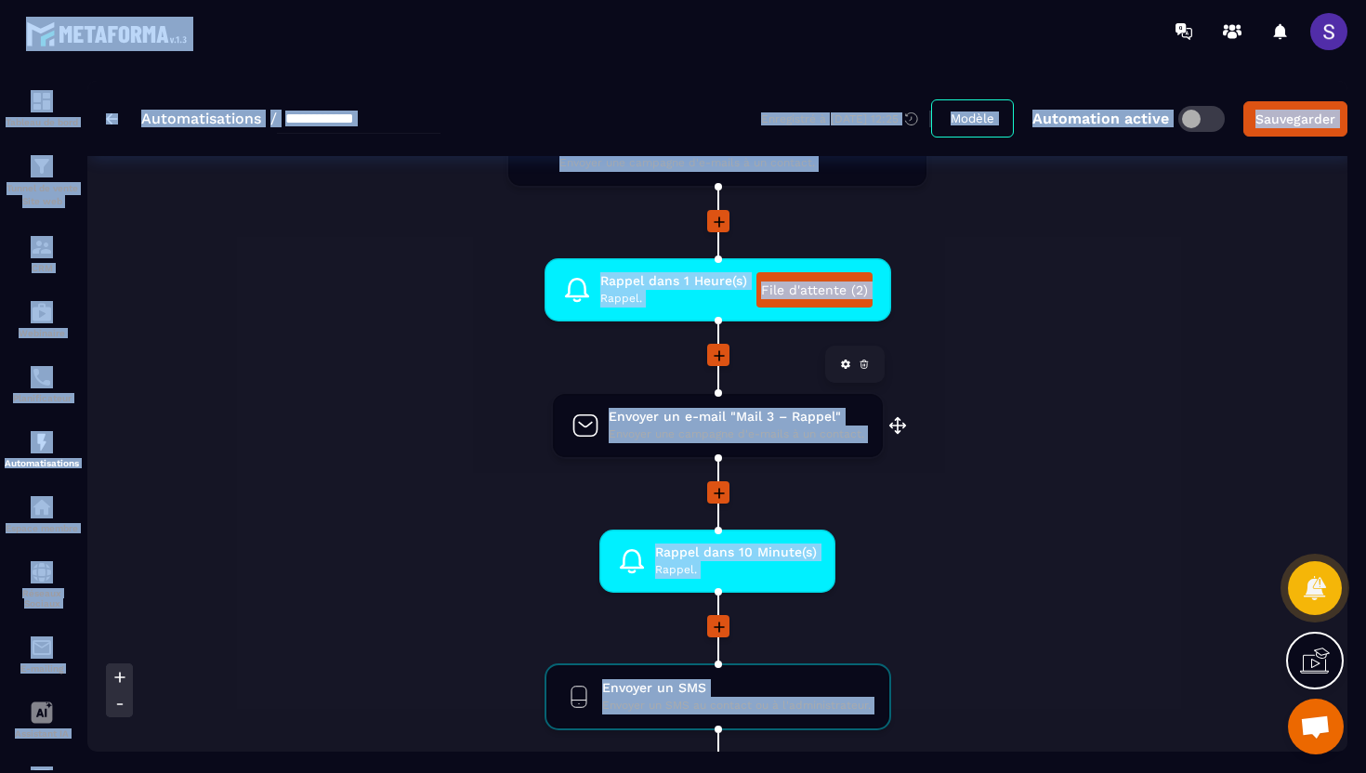
scroll to position [726, 0]
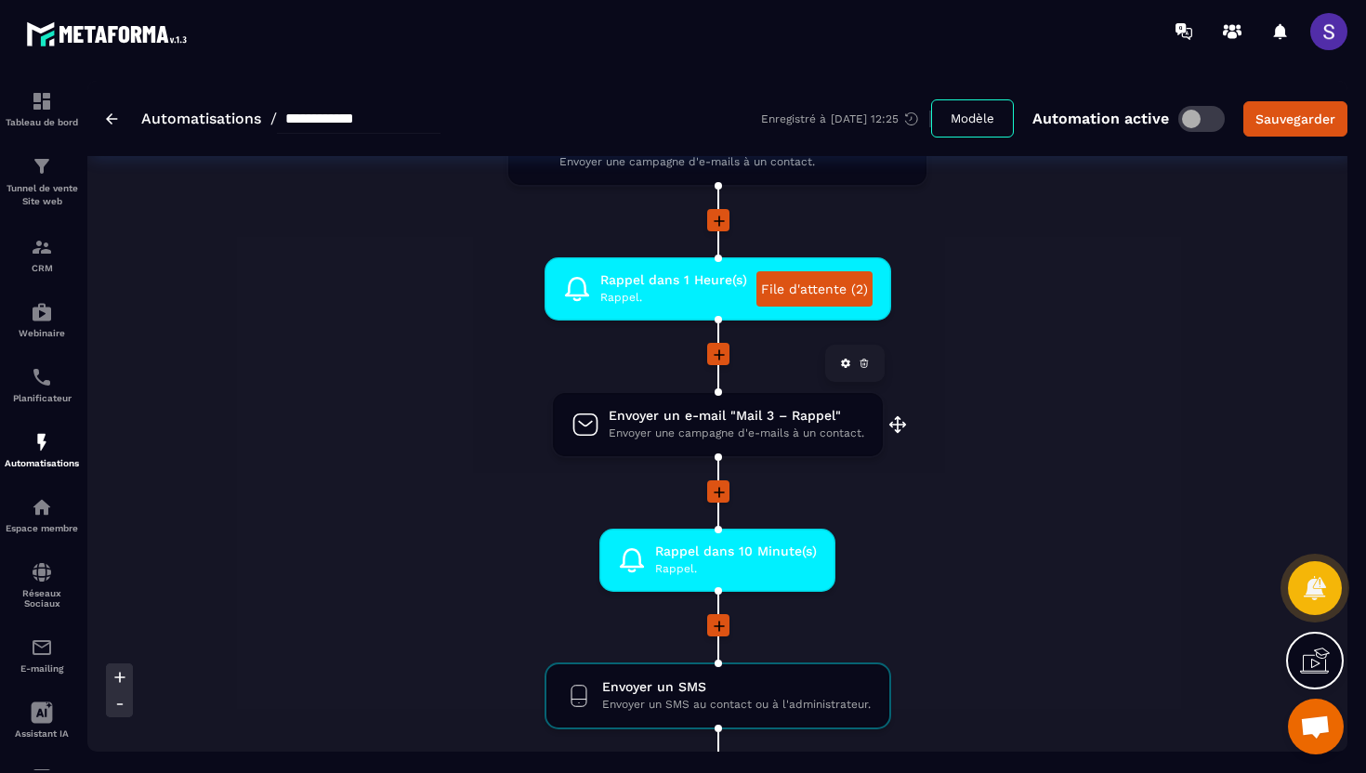
click at [750, 432] on span "Envoyer une campagne d'e-mails à un contact." at bounding box center [735, 434] width 255 height 18
